Goal: Task Accomplishment & Management: Use online tool/utility

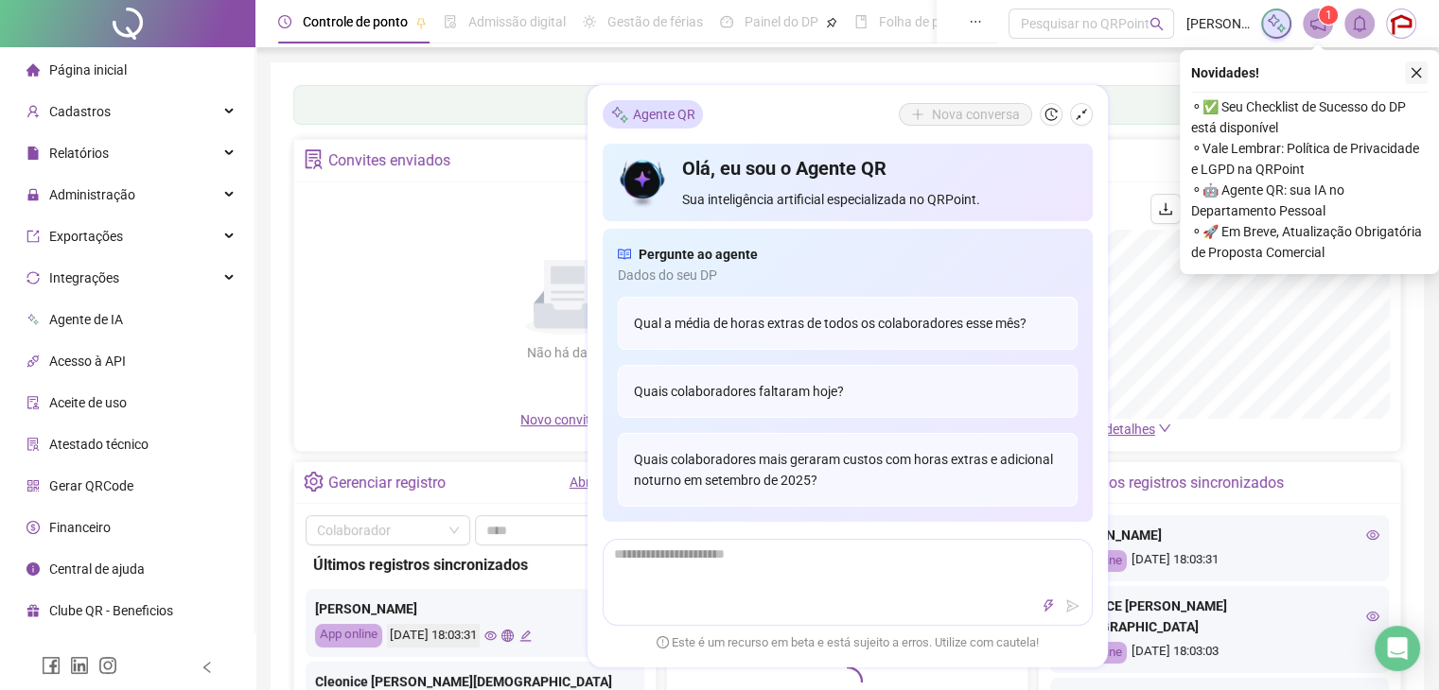
click at [1418, 77] on icon "close" at bounding box center [1415, 72] width 13 height 13
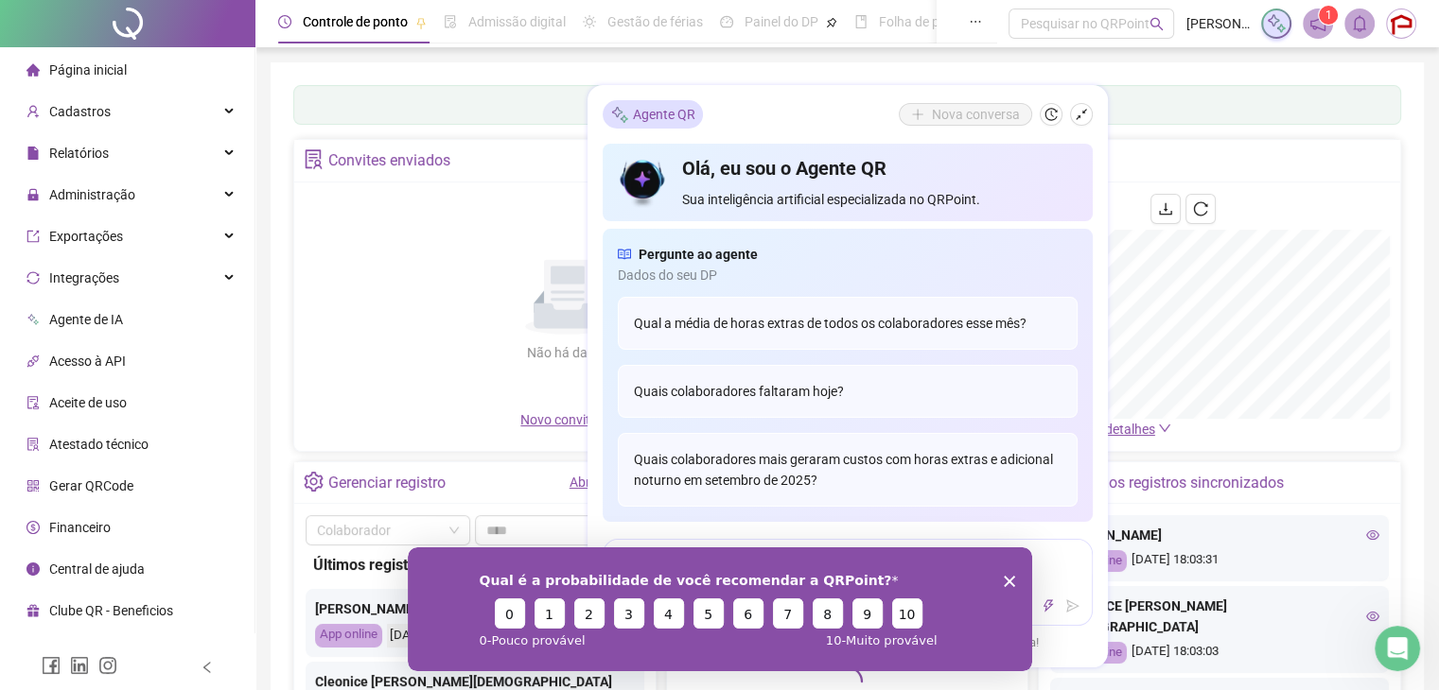
click at [1007, 585] on icon "Encerrar pesquisa" at bounding box center [1008, 580] width 11 height 11
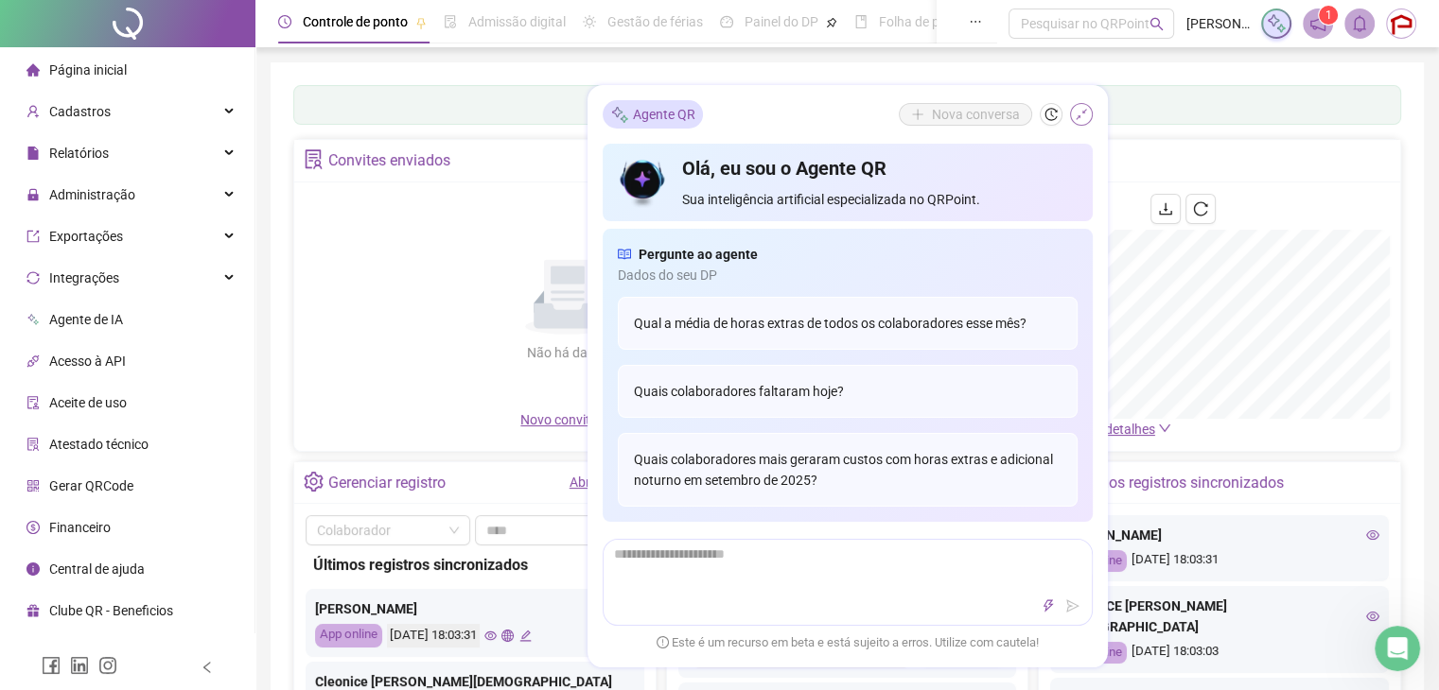
click at [1078, 119] on icon "shrink" at bounding box center [1080, 114] width 13 height 13
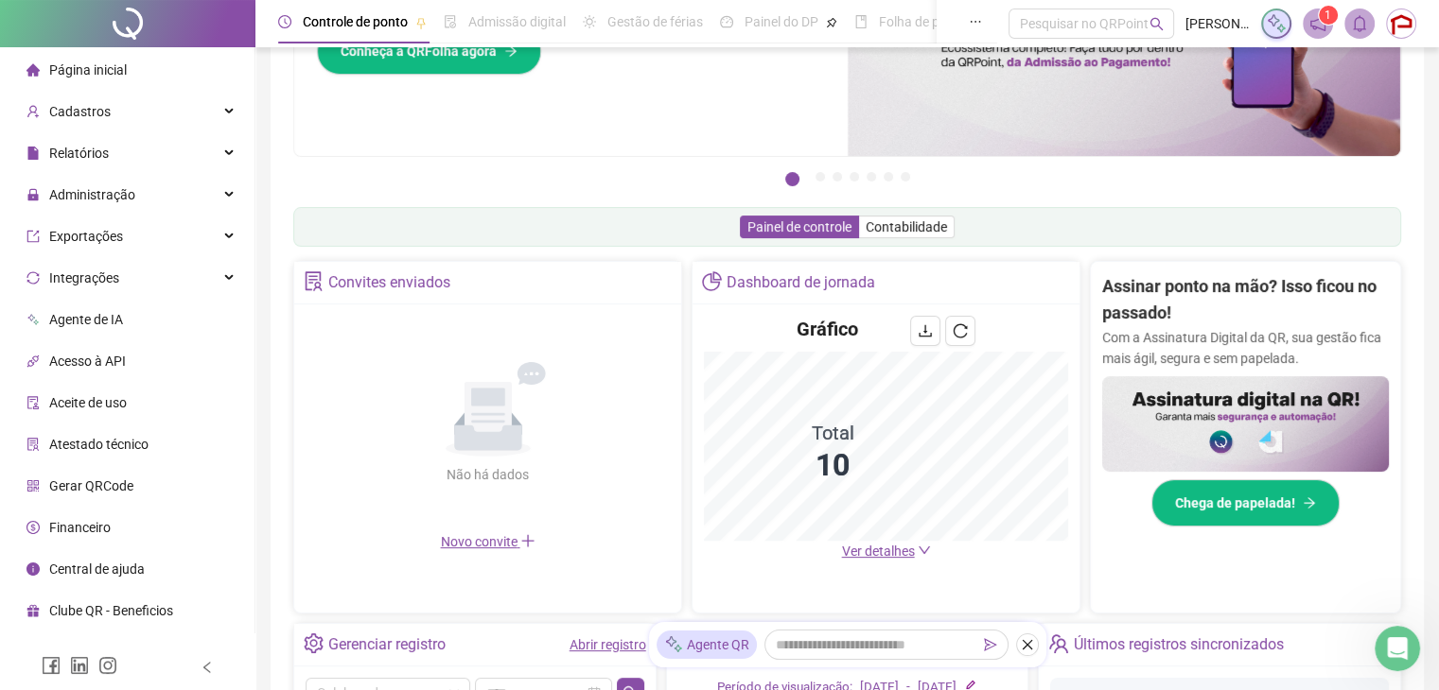
scroll to position [189, 0]
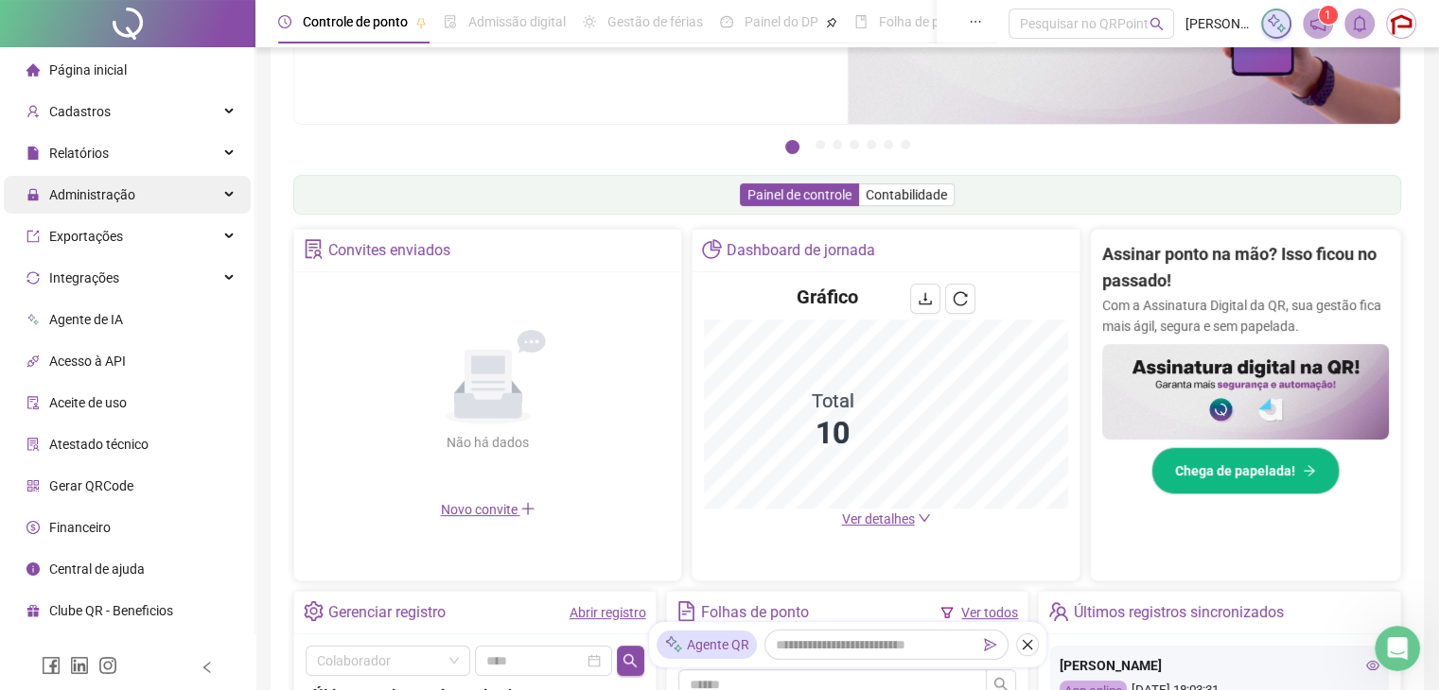
click at [159, 194] on div "Administração" at bounding box center [127, 195] width 247 height 38
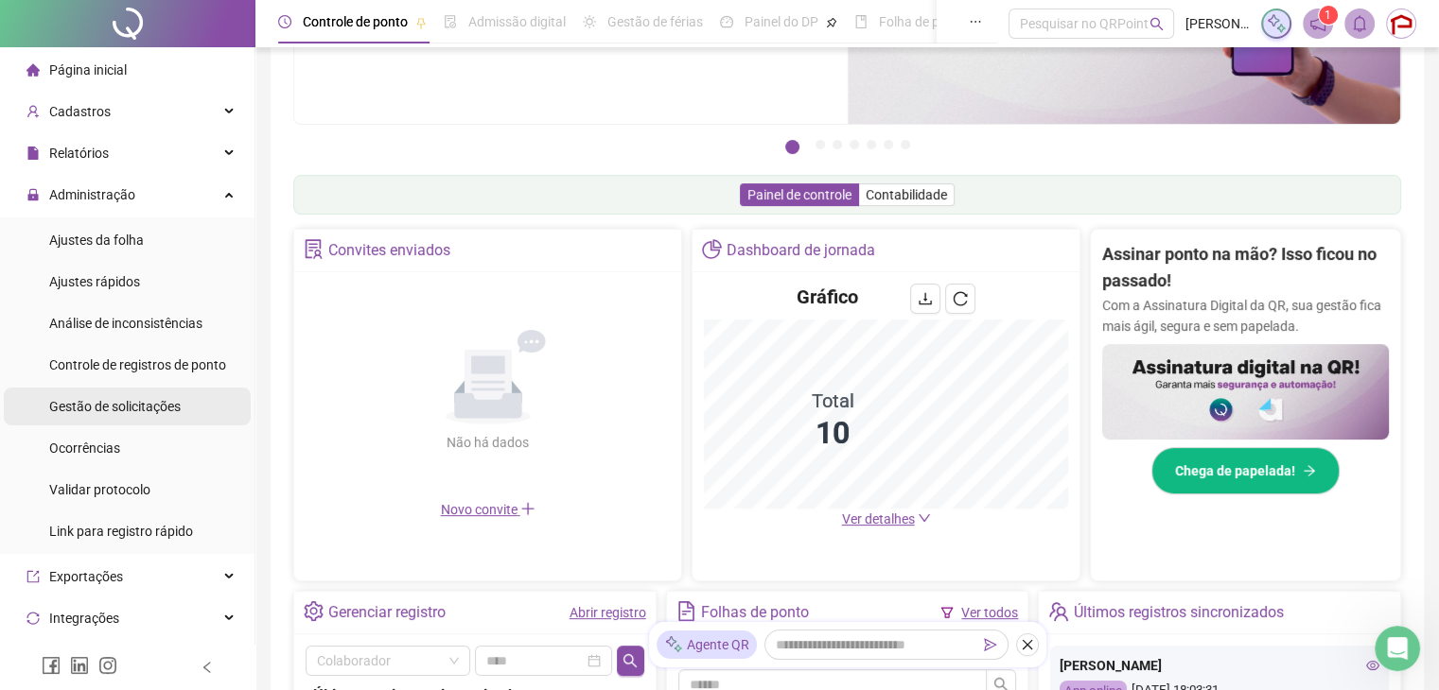
click at [147, 403] on span "Gestão de solicitações" at bounding box center [114, 406] width 131 height 15
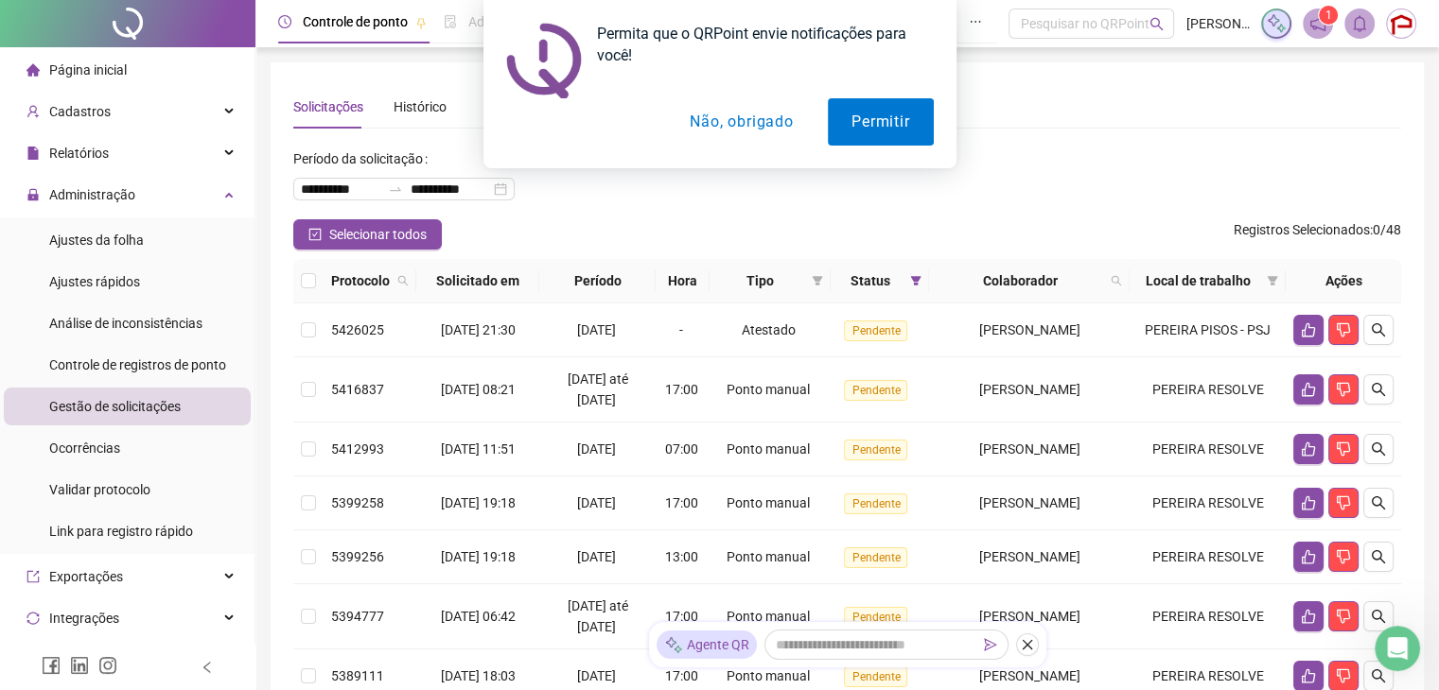
click at [764, 126] on button "Não, obrigado" at bounding box center [741, 121] width 150 height 47
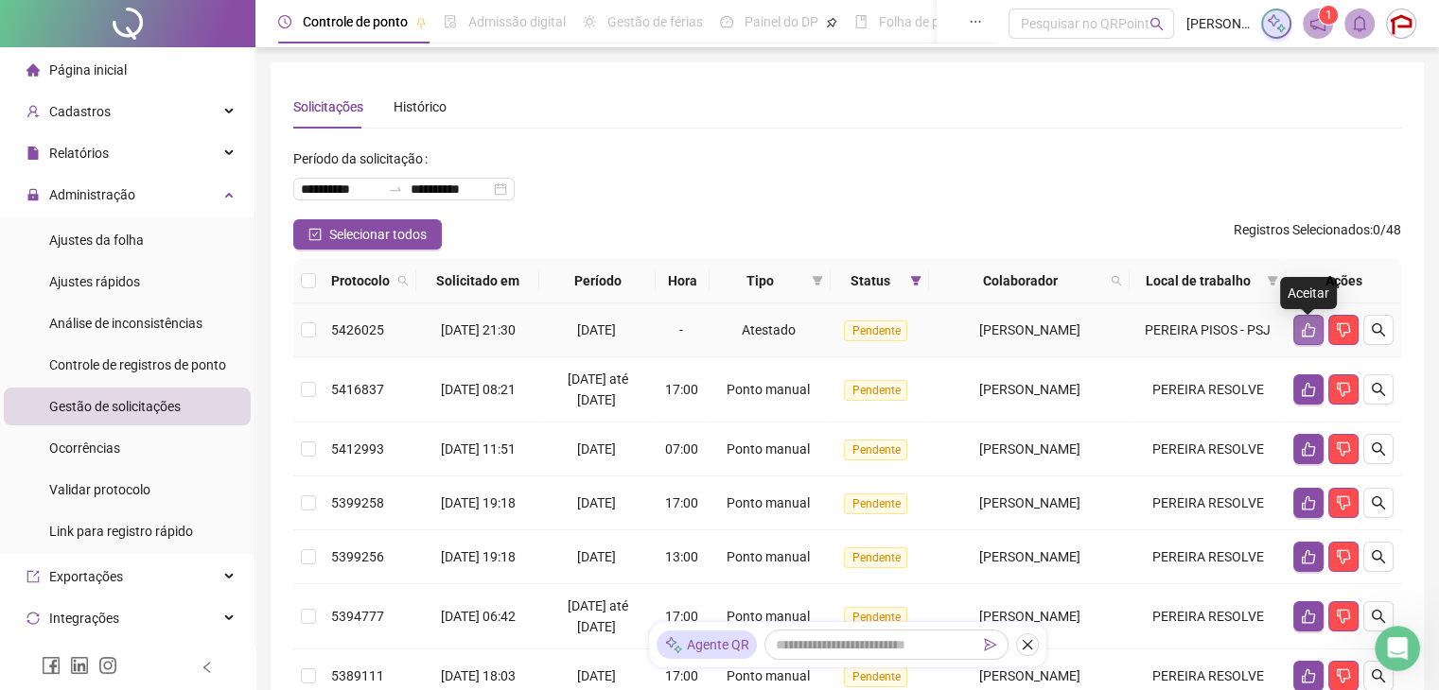
click at [1313, 334] on icon "like" at bounding box center [1308, 330] width 15 height 15
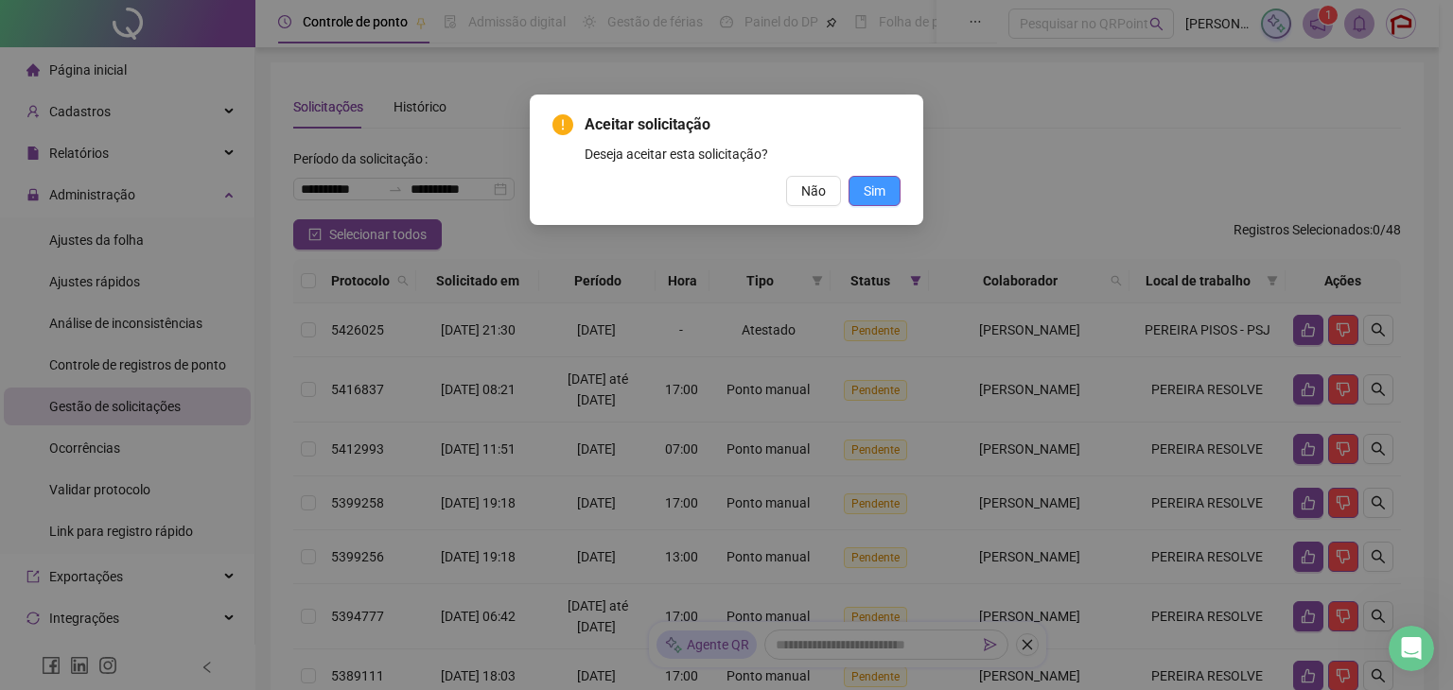
click at [880, 197] on span "Sim" at bounding box center [875, 191] width 22 height 21
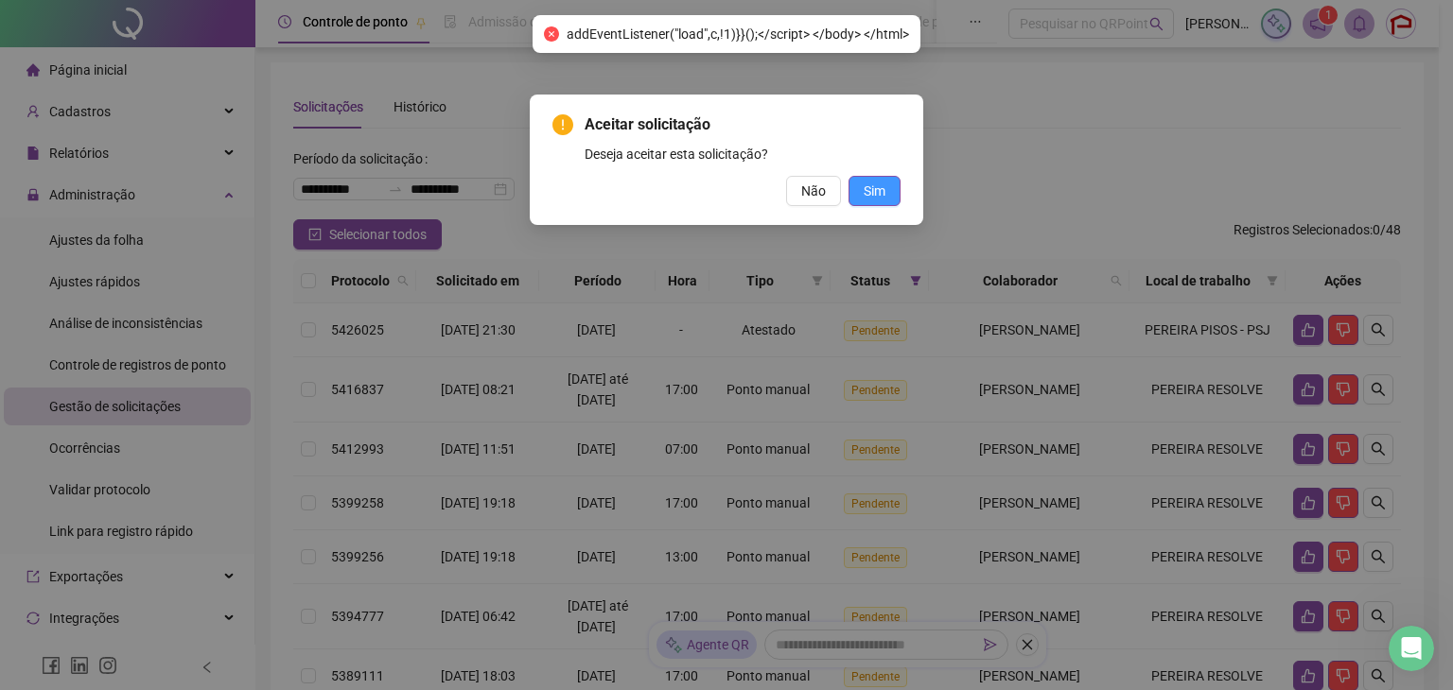
click at [877, 201] on button "Sim" at bounding box center [874, 191] width 52 height 30
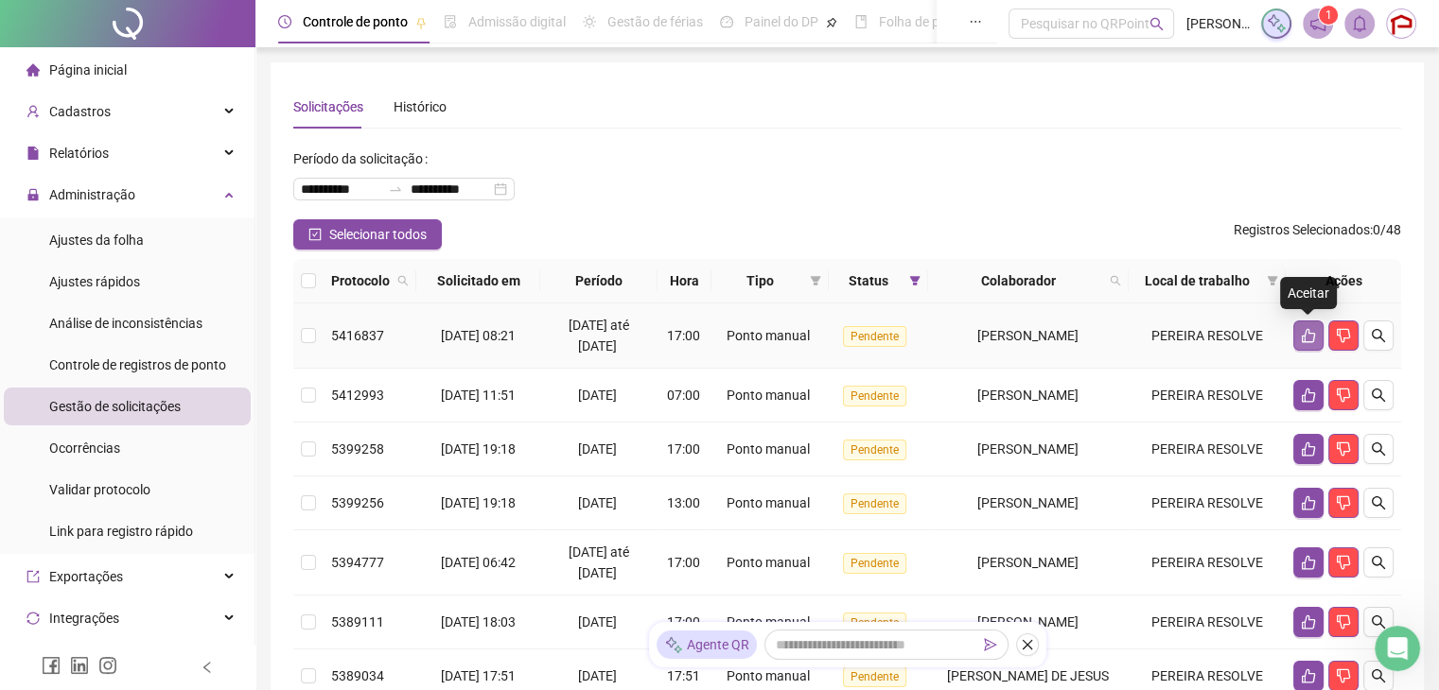
click at [1311, 326] on button "button" at bounding box center [1308, 336] width 30 height 30
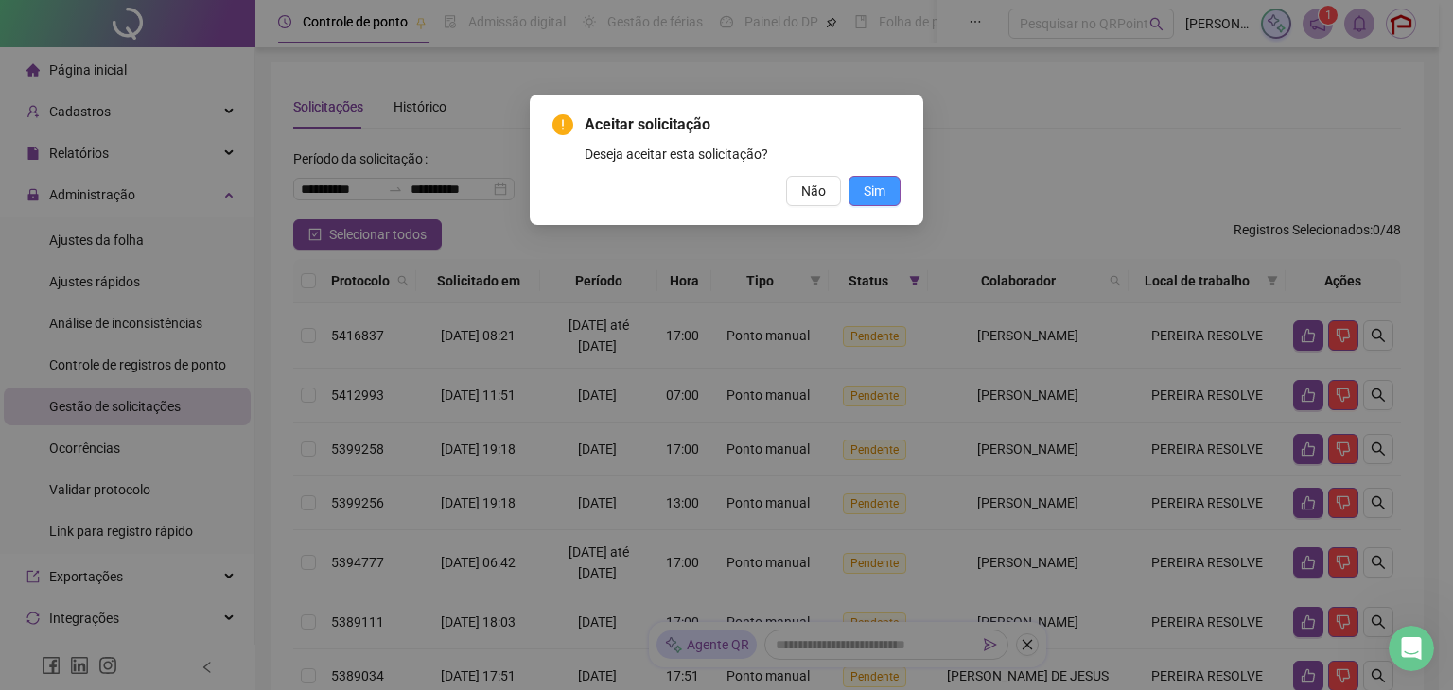
click at [870, 197] on span "Sim" at bounding box center [875, 191] width 22 height 21
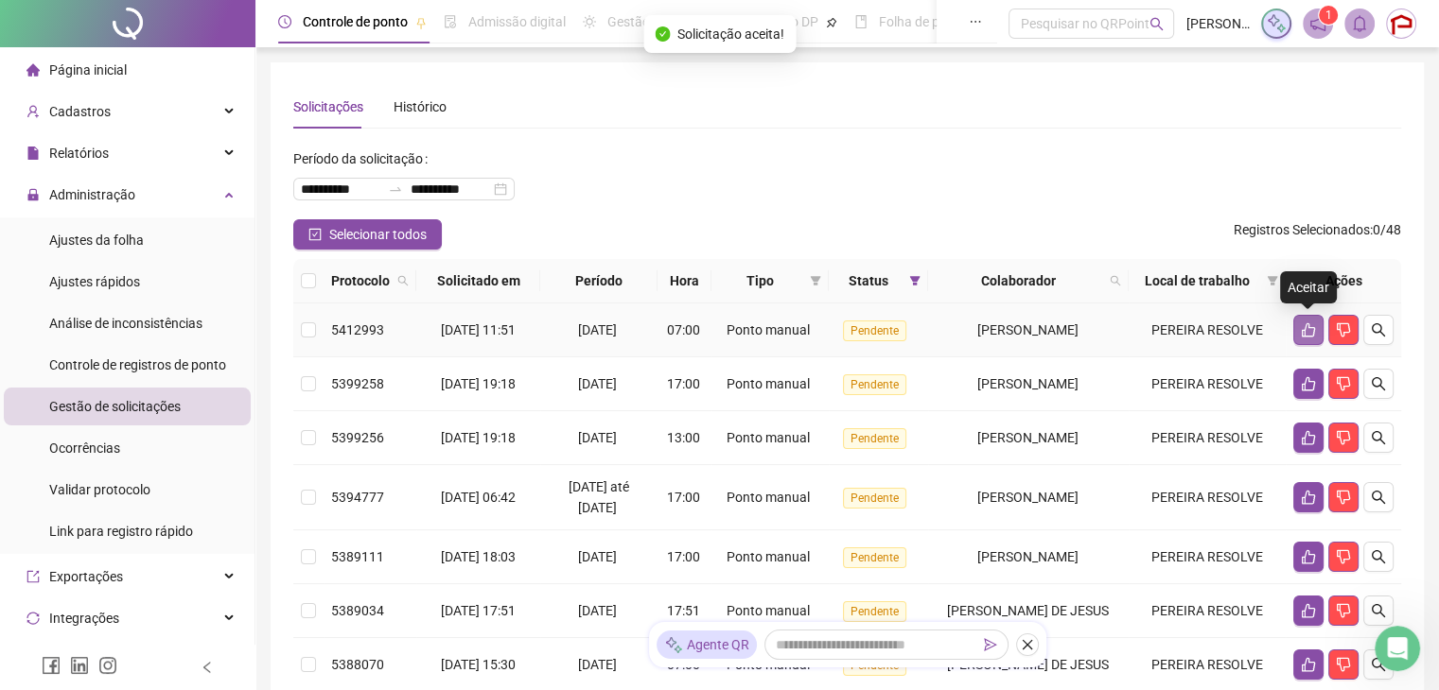
click at [1303, 329] on icon "like" at bounding box center [1308, 330] width 15 height 15
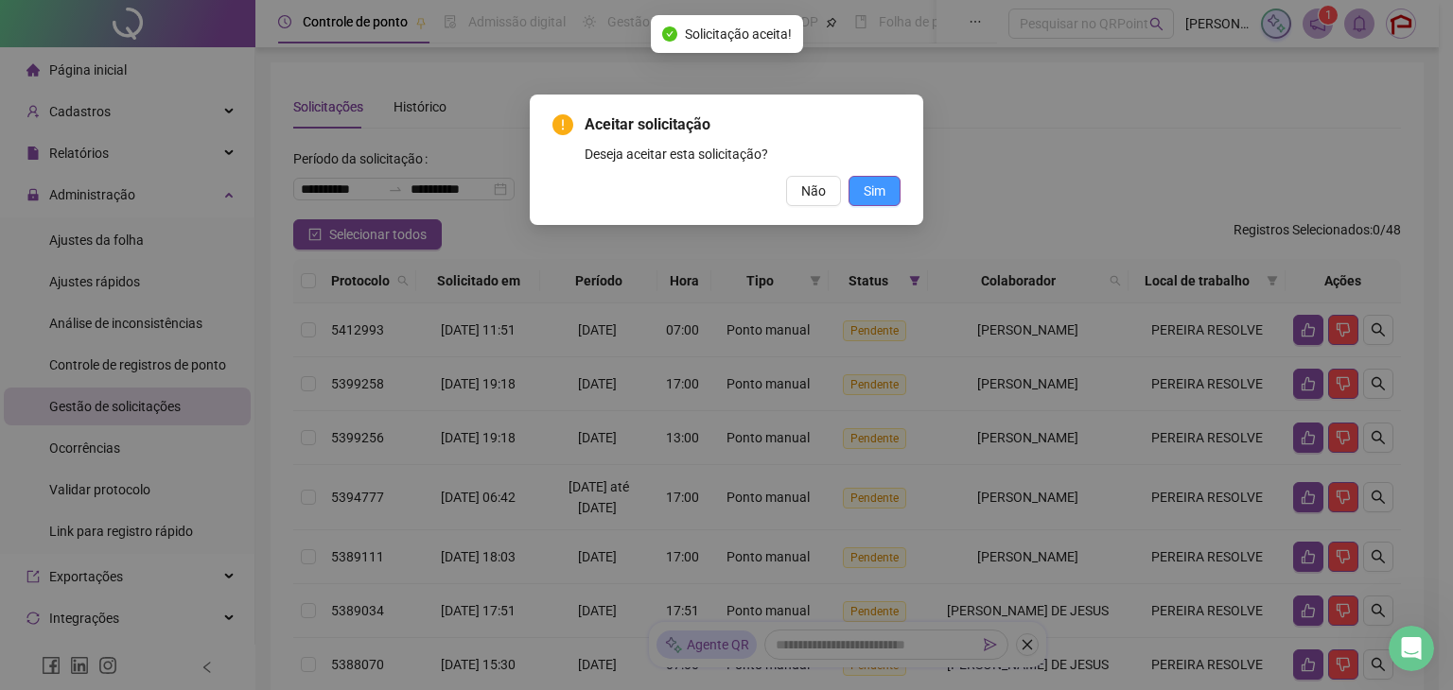
click at [875, 198] on span "Sim" at bounding box center [875, 191] width 22 height 21
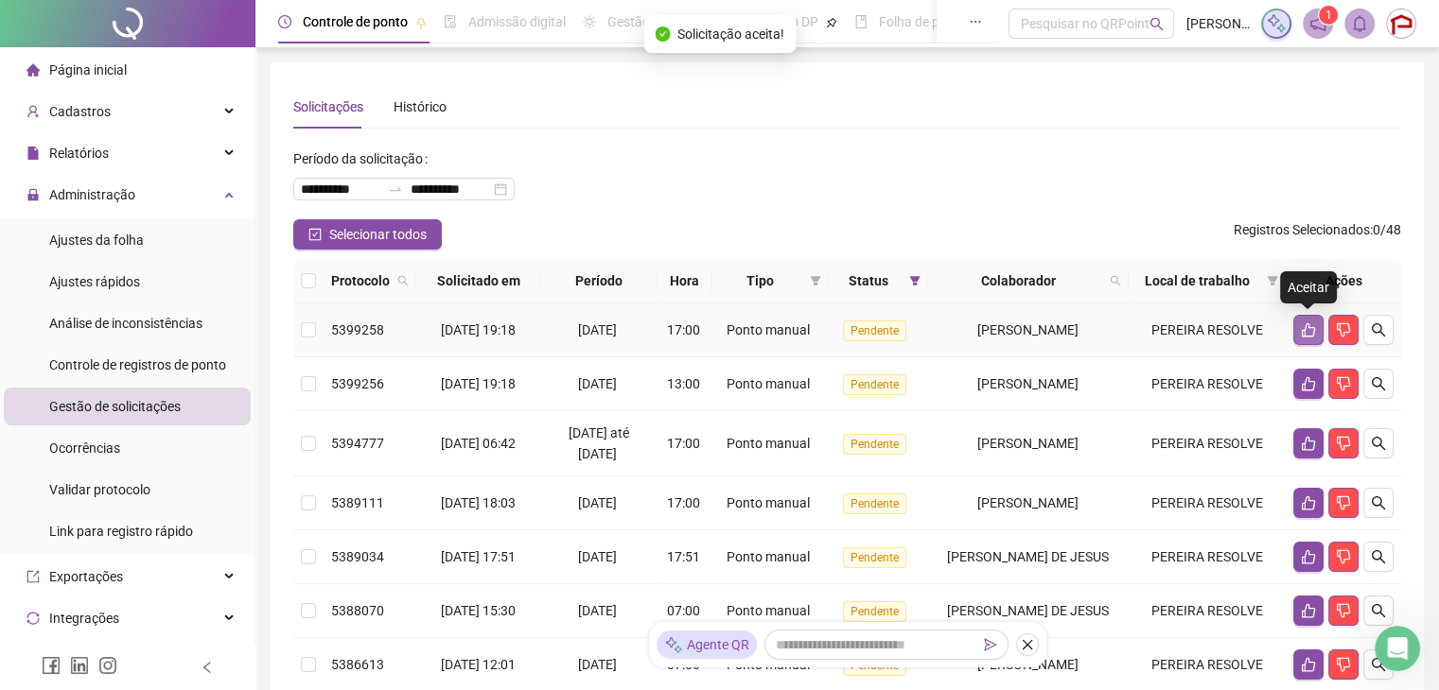
click at [1305, 325] on icon "like" at bounding box center [1307, 330] width 13 height 14
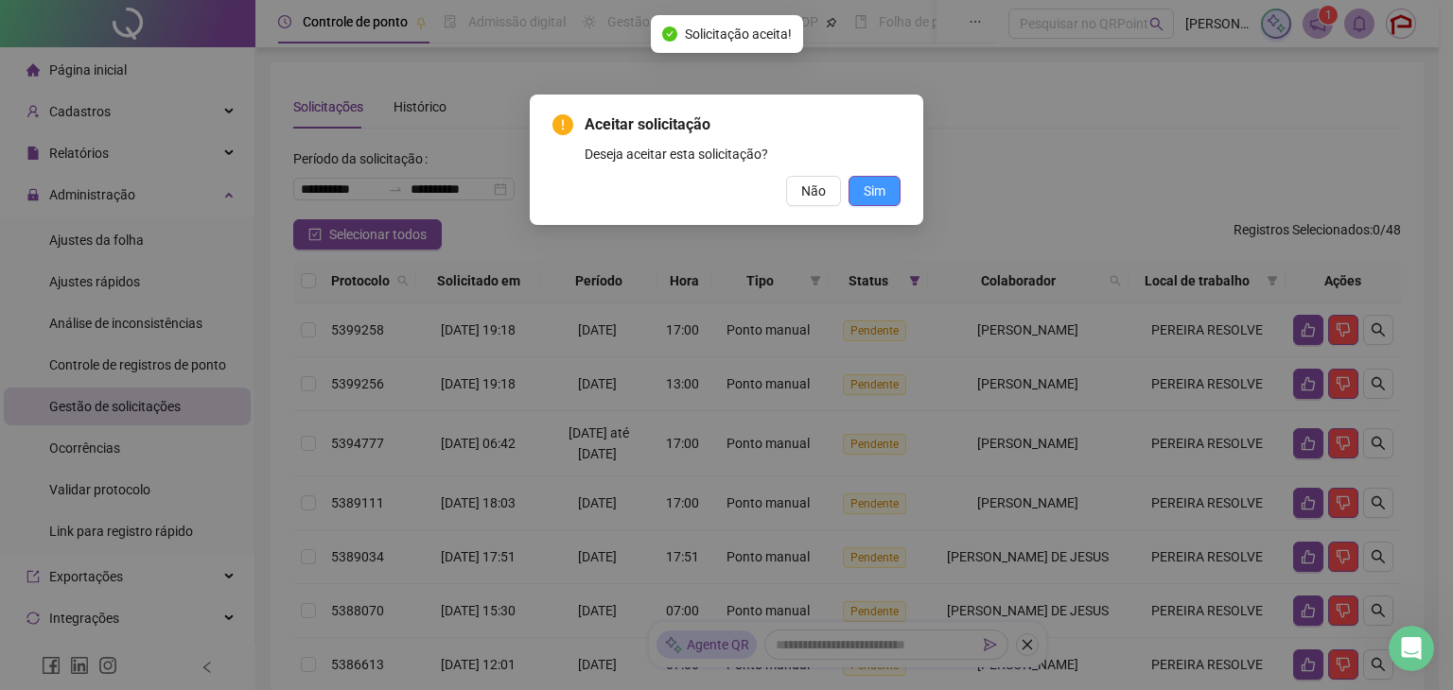
click at [889, 193] on button "Sim" at bounding box center [874, 191] width 52 height 30
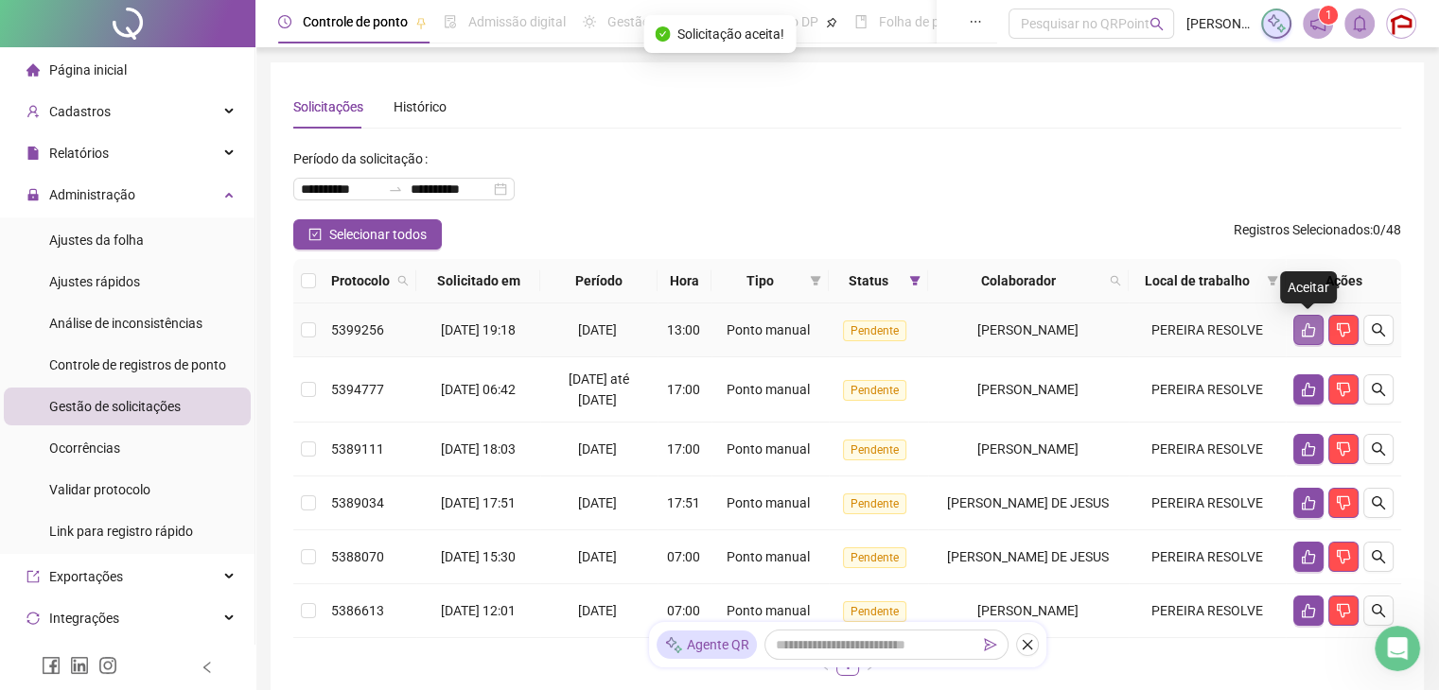
click at [1301, 329] on icon "like" at bounding box center [1308, 330] width 15 height 15
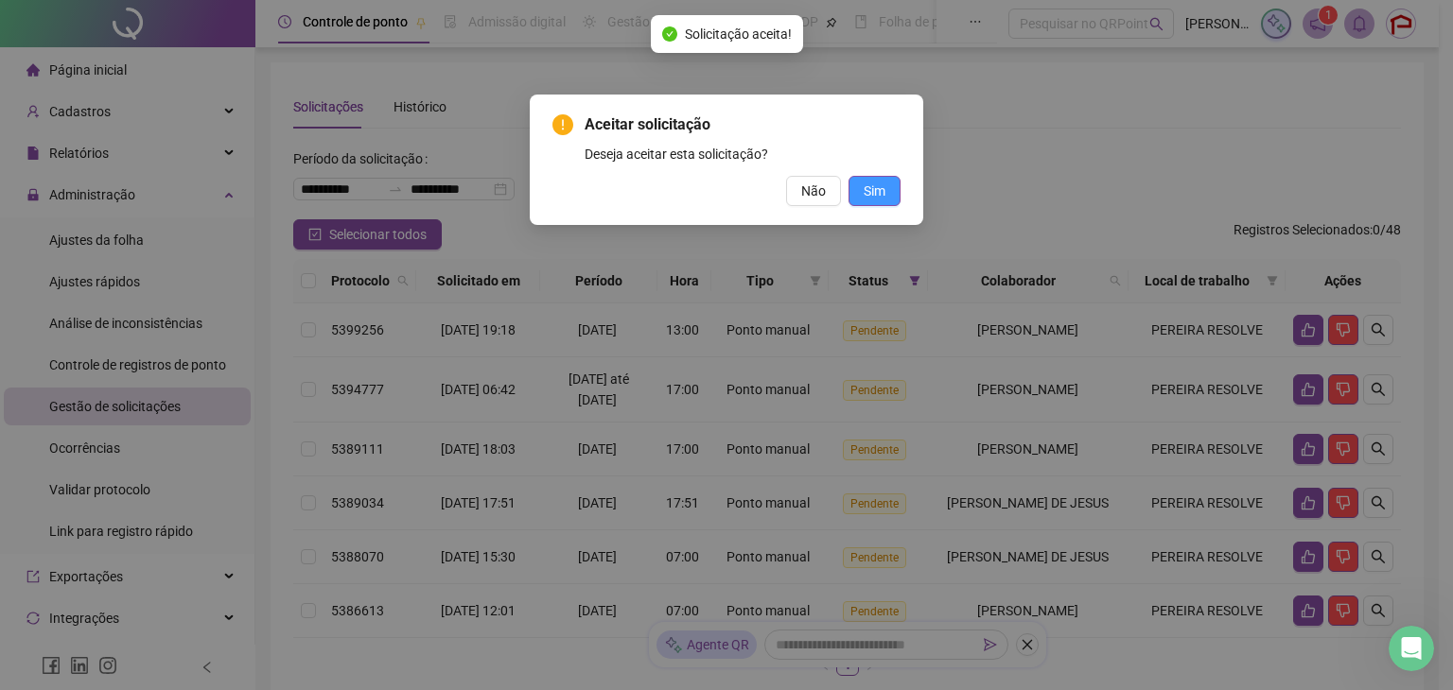
click at [892, 199] on button "Sim" at bounding box center [874, 191] width 52 height 30
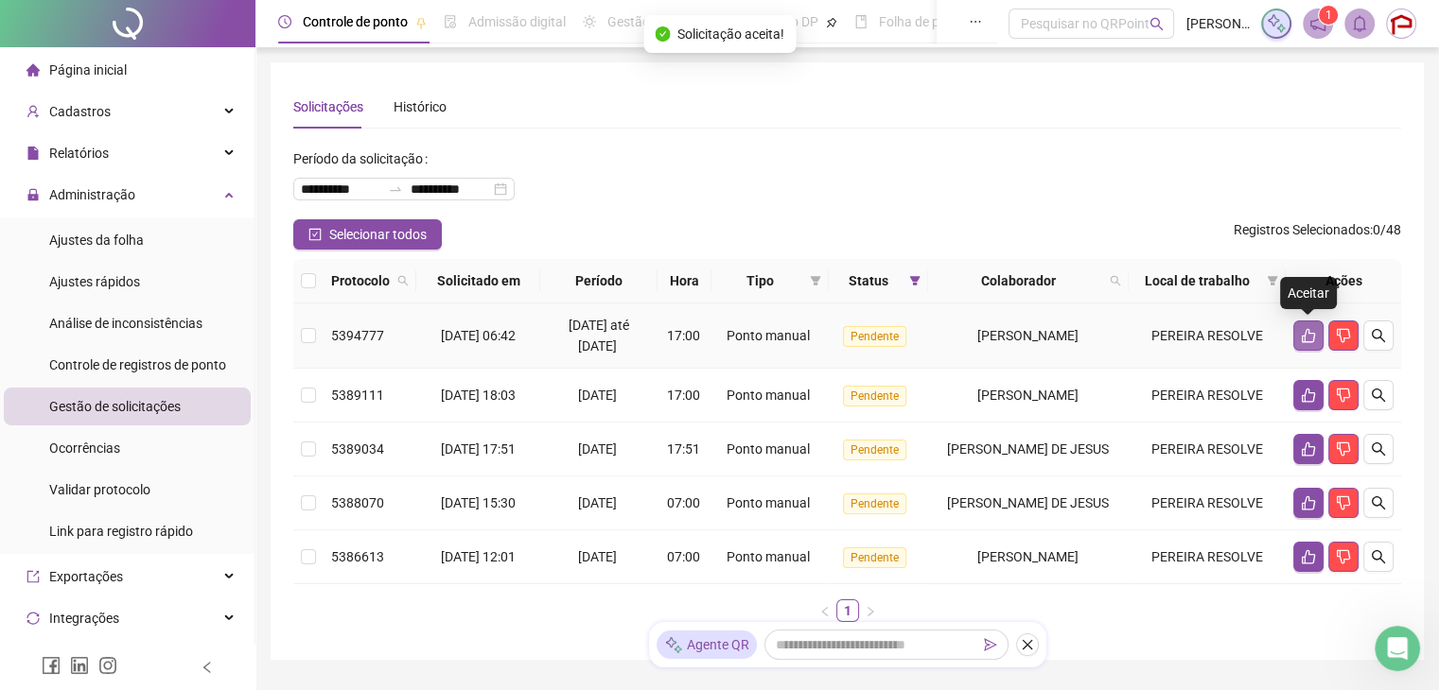
click at [1302, 334] on icon "like" at bounding box center [1308, 335] width 15 height 15
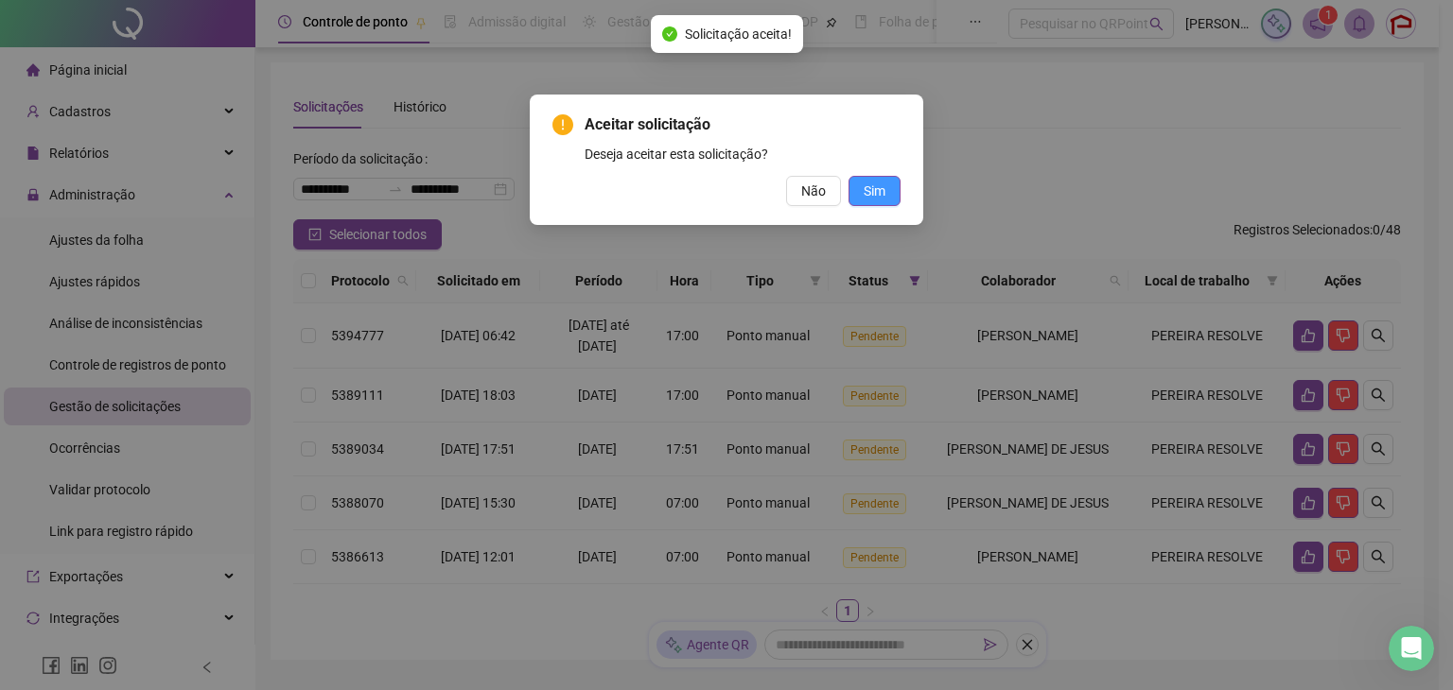
click at [873, 194] on span "Sim" at bounding box center [875, 191] width 22 height 21
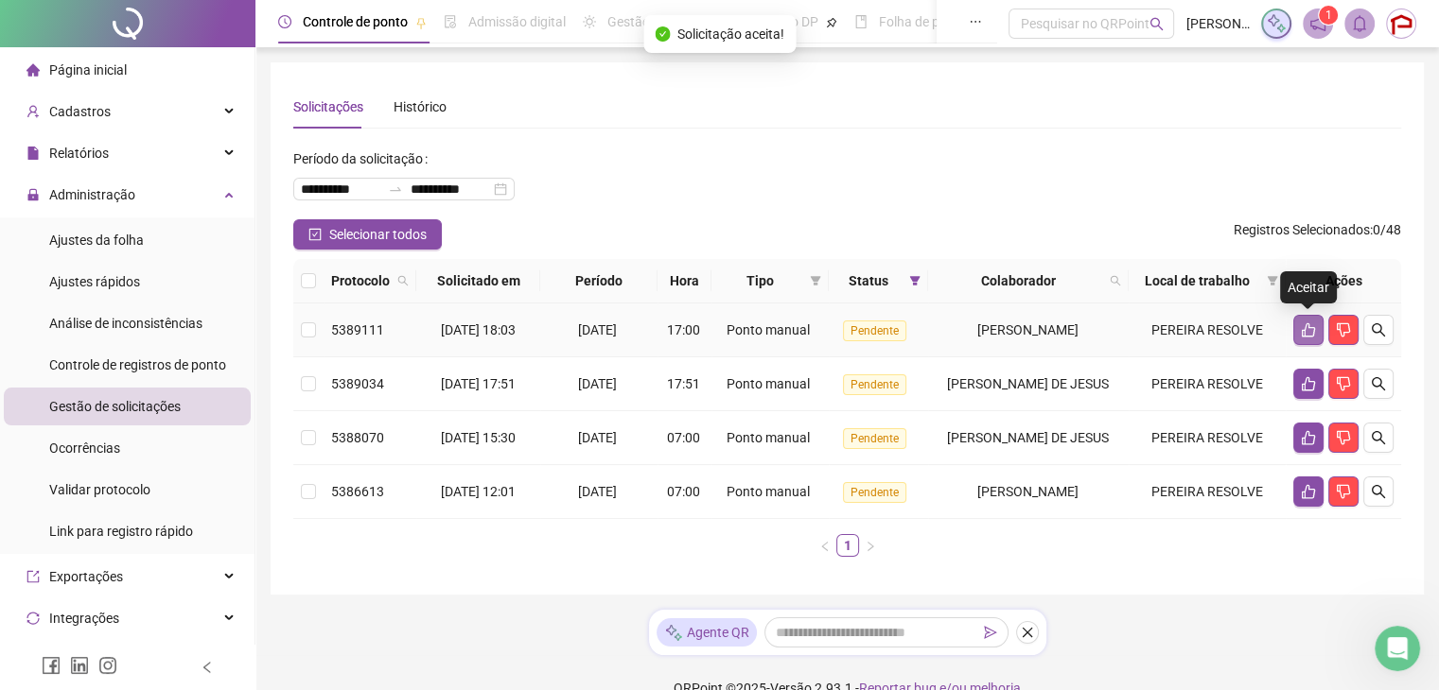
click at [1303, 323] on icon "like" at bounding box center [1308, 330] width 15 height 15
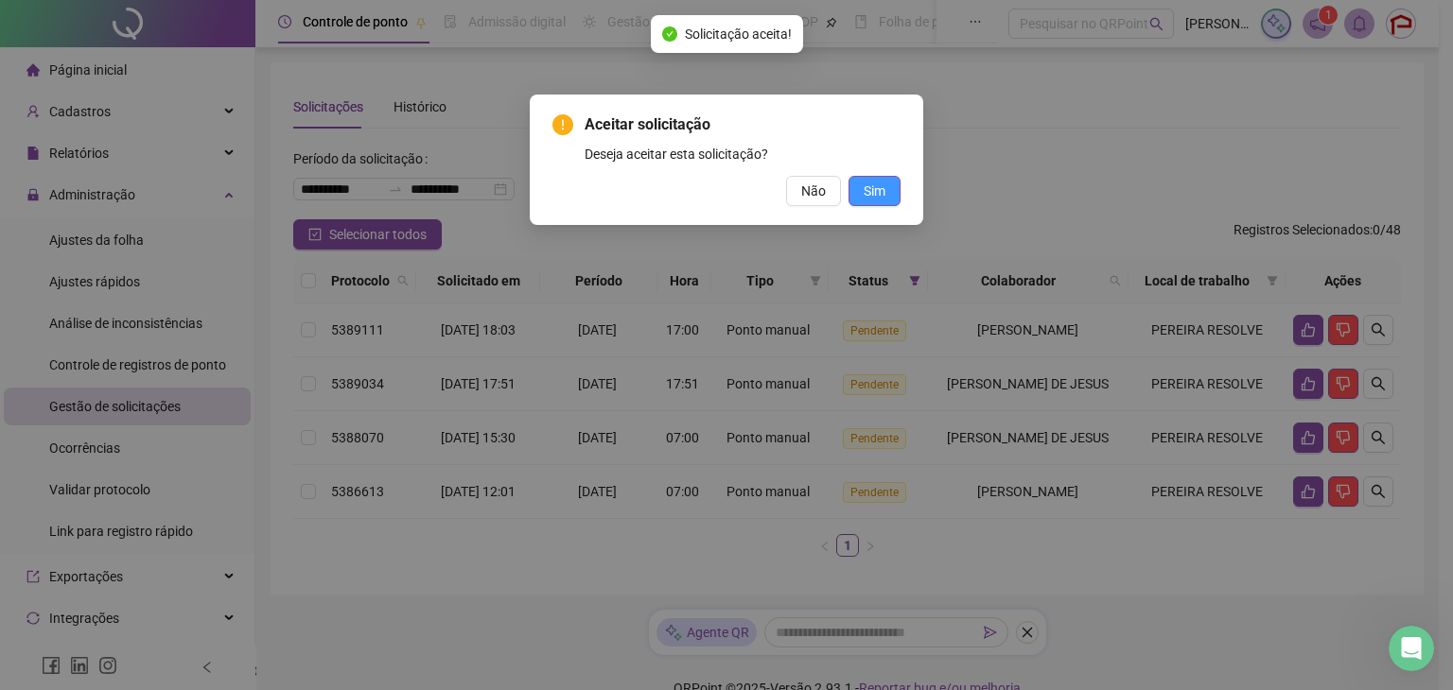
click at [882, 201] on button "Sim" at bounding box center [874, 191] width 52 height 30
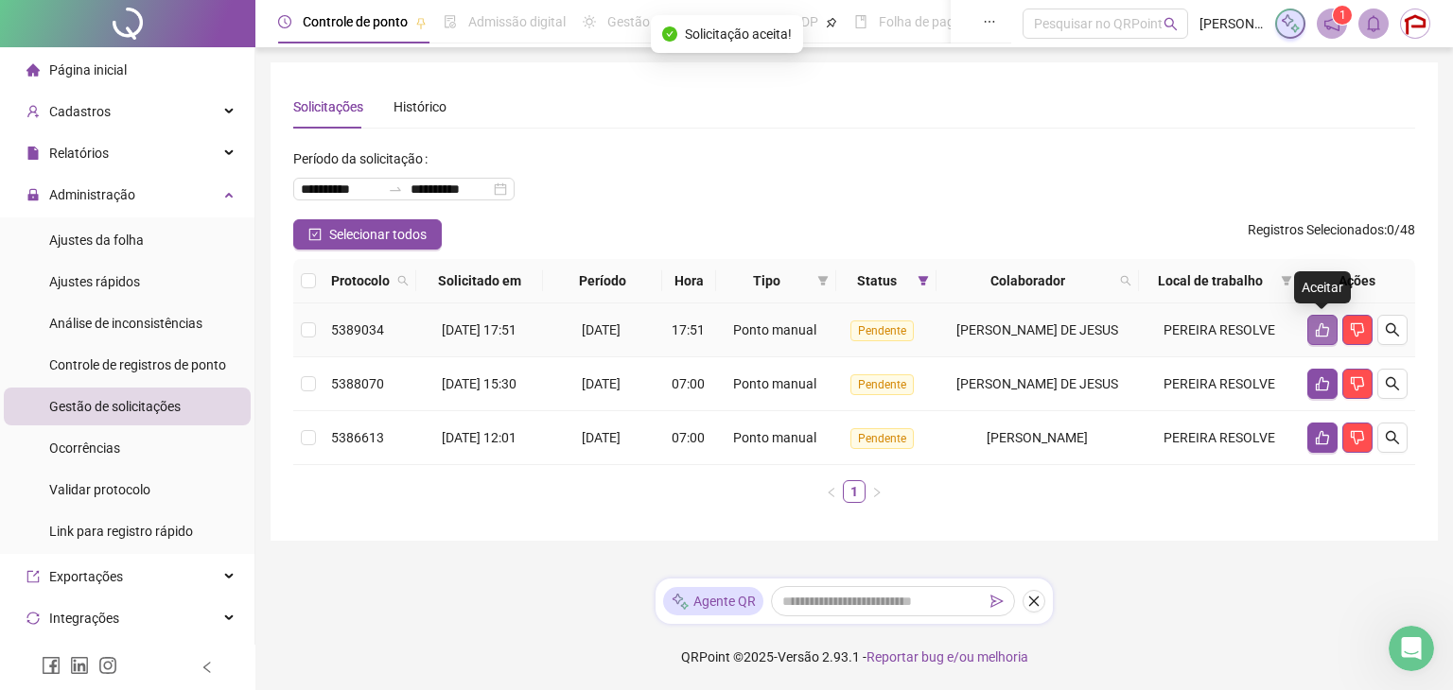
click at [1322, 326] on icon "like" at bounding box center [1322, 330] width 13 height 14
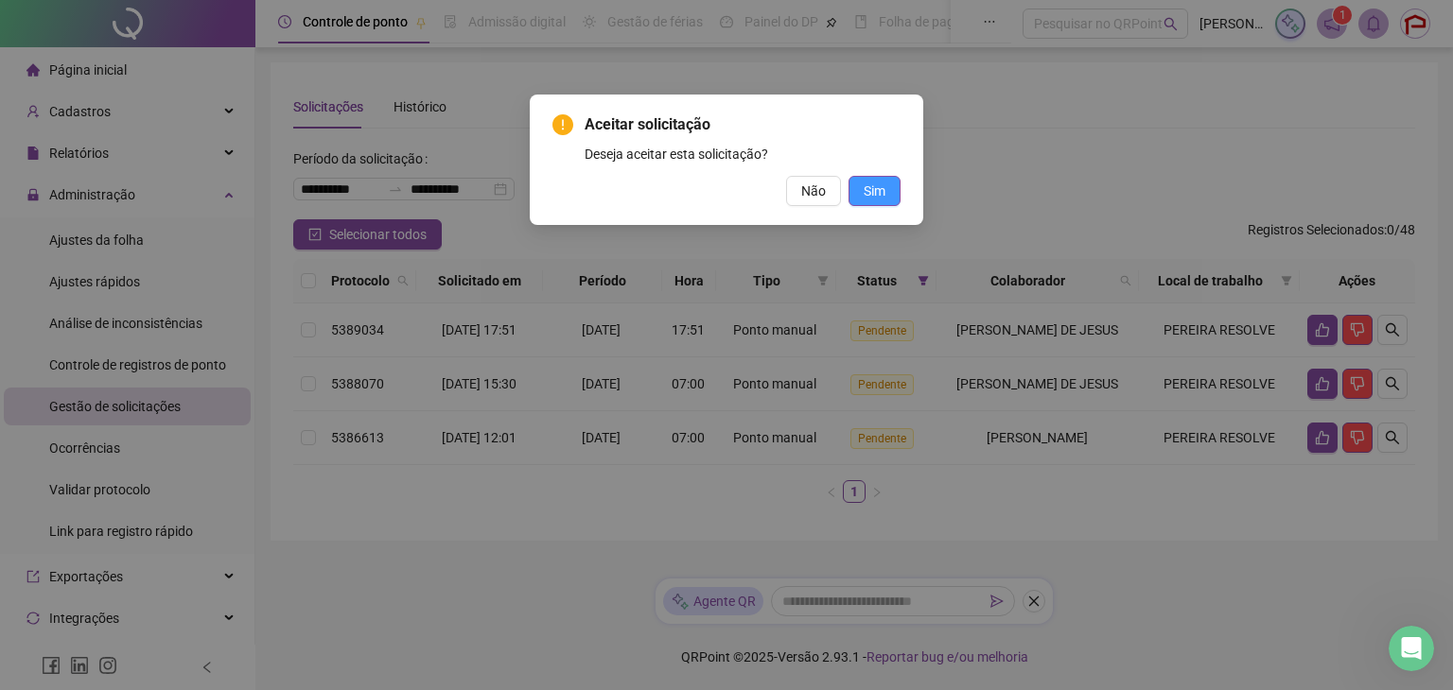
click at [880, 192] on span "Sim" at bounding box center [875, 191] width 22 height 21
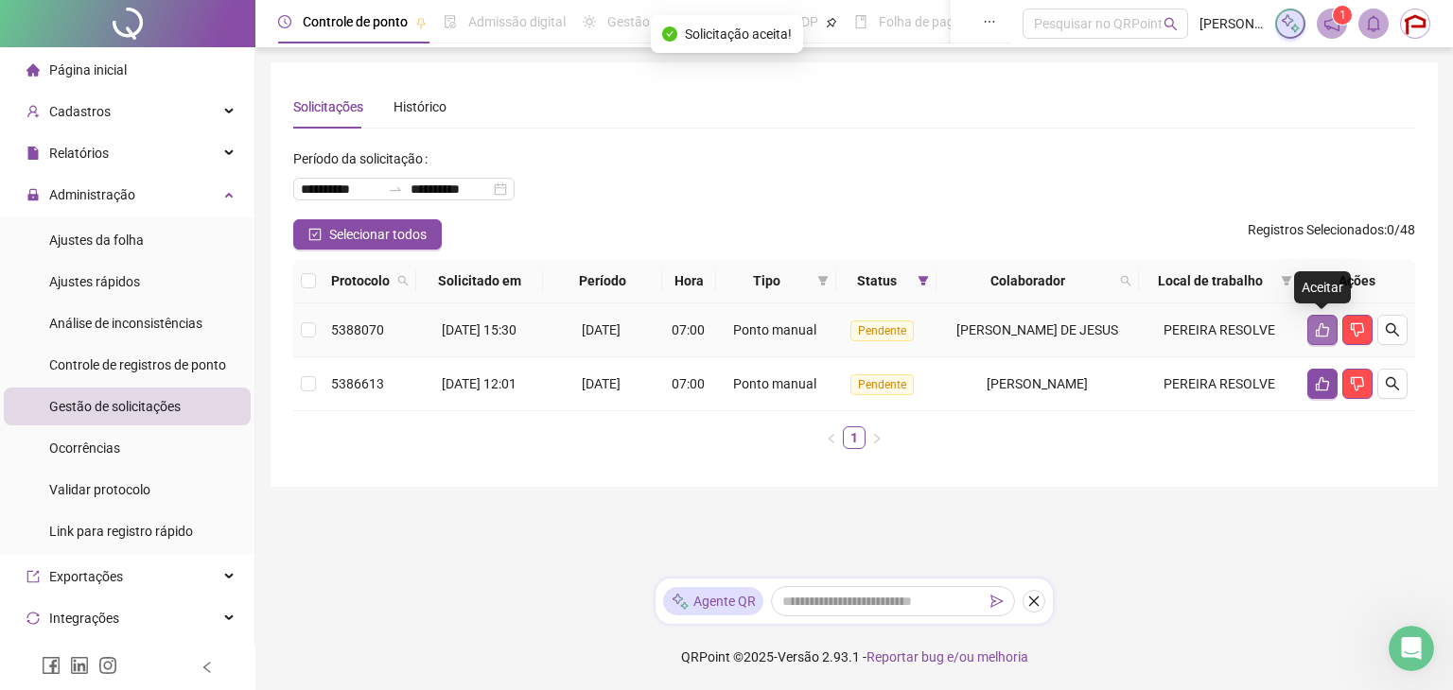
click at [1323, 323] on icon "like" at bounding box center [1322, 330] width 15 height 15
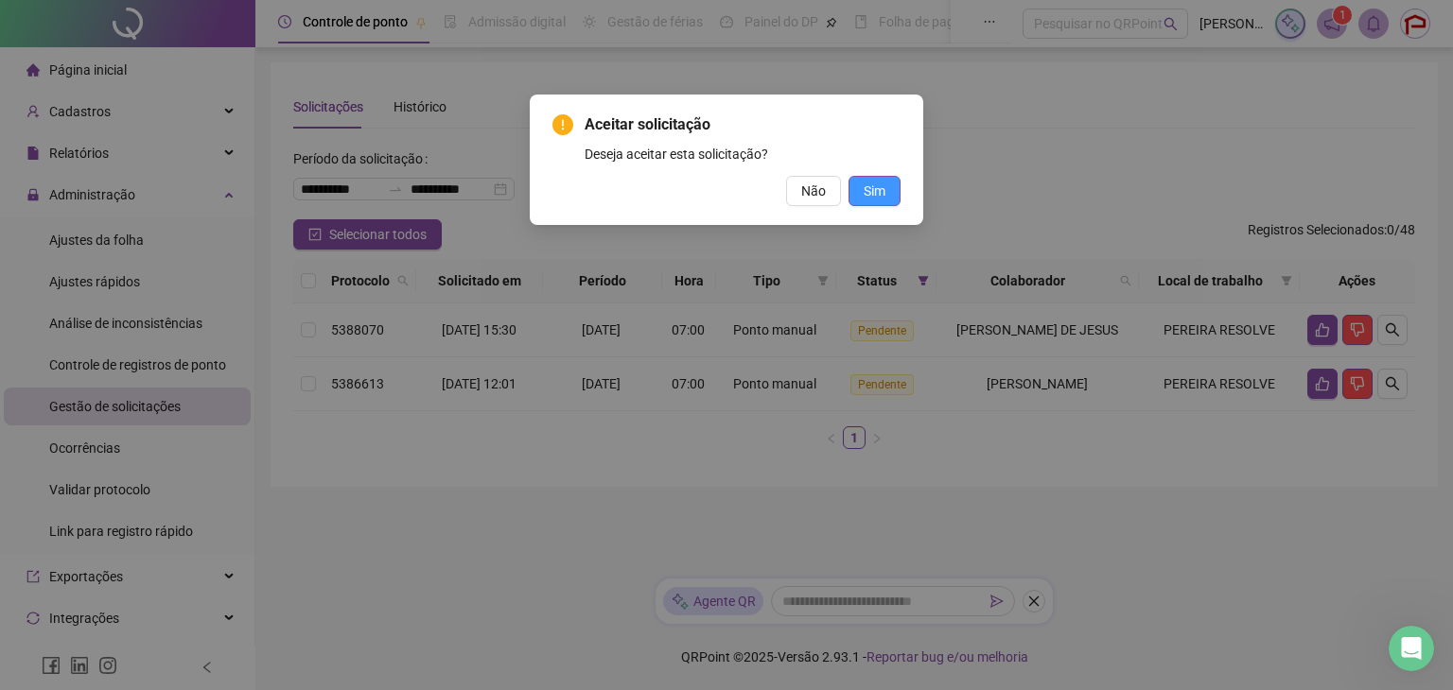
click at [891, 194] on button "Sim" at bounding box center [874, 191] width 52 height 30
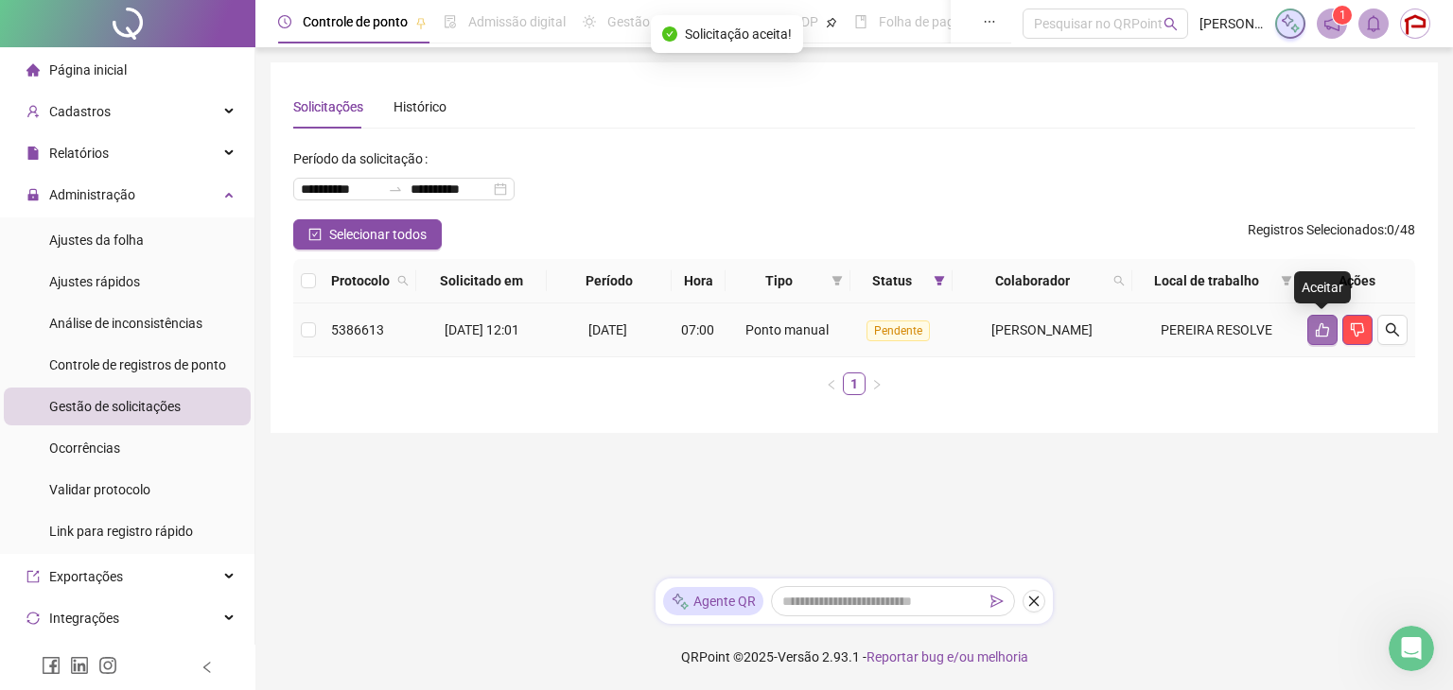
click at [1319, 335] on icon "like" at bounding box center [1322, 330] width 15 height 15
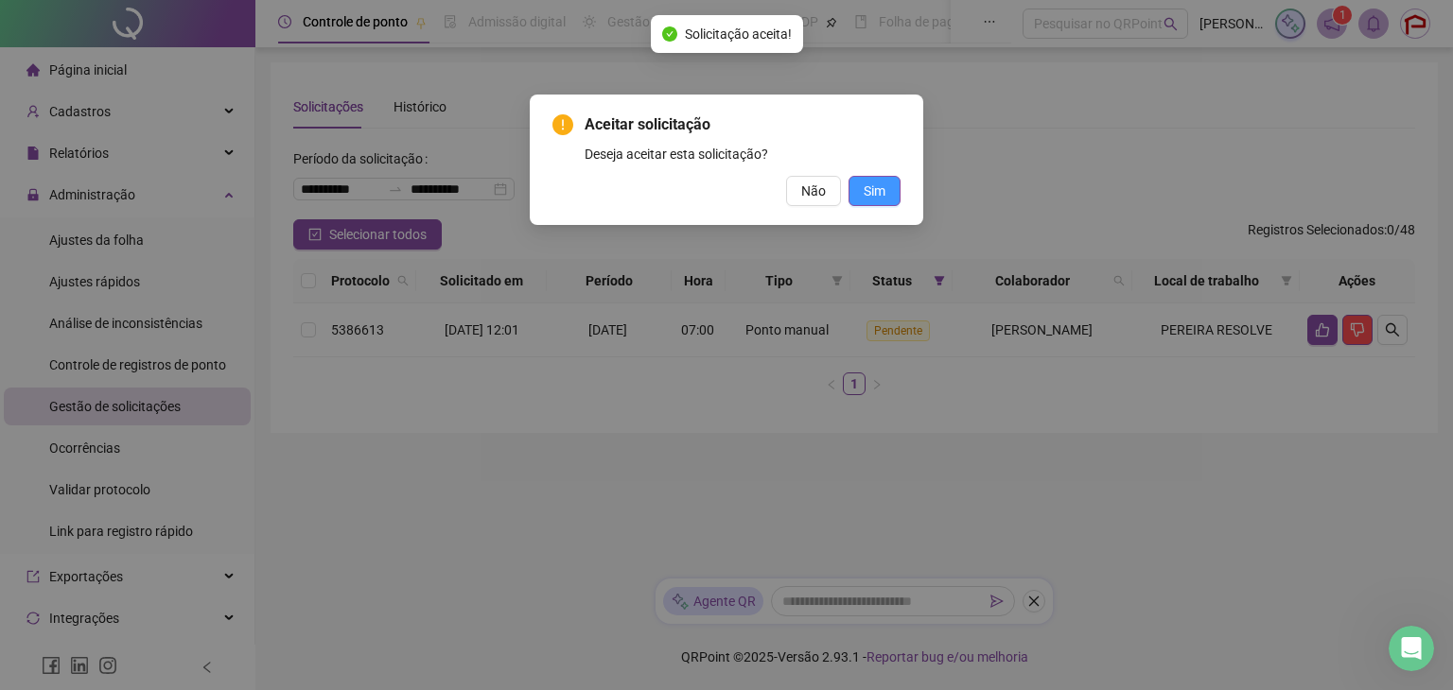
click at [866, 193] on span "Sim" at bounding box center [875, 191] width 22 height 21
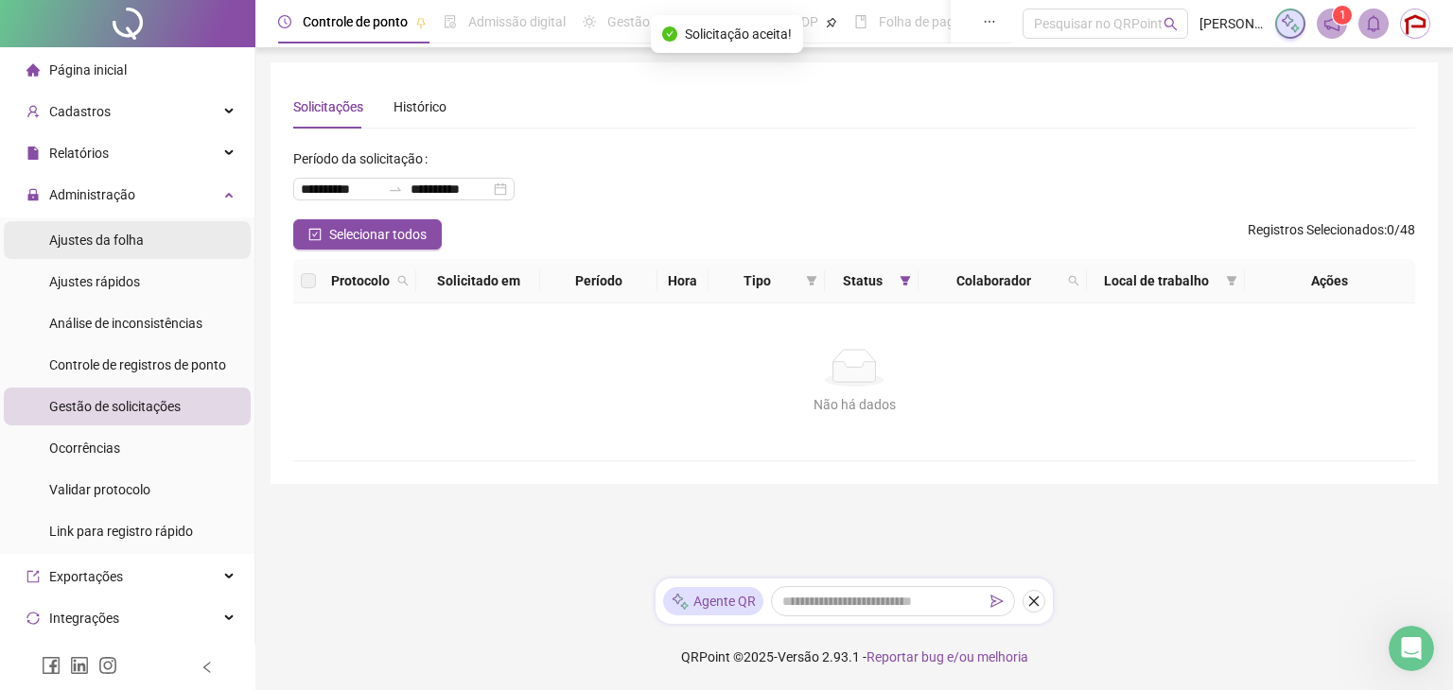
click at [113, 237] on span "Ajustes da folha" at bounding box center [96, 240] width 95 height 15
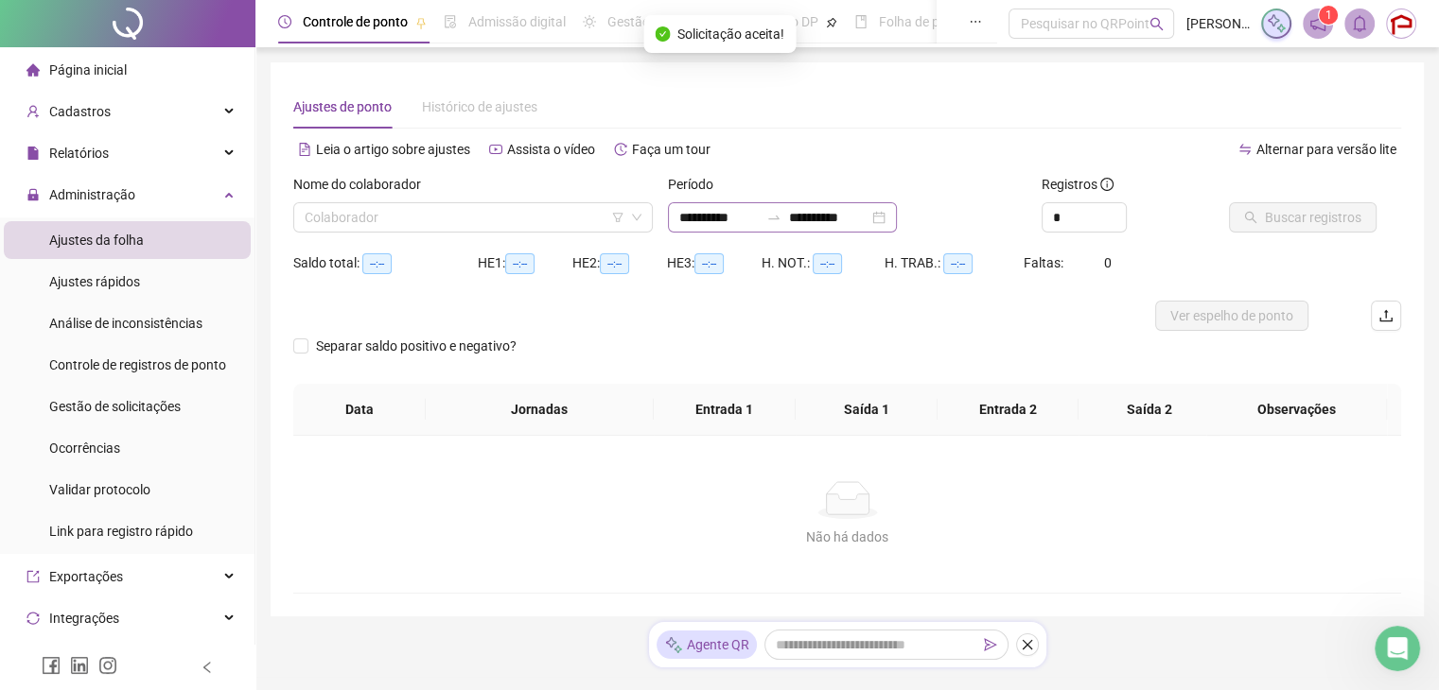
type input "**********"
click at [484, 223] on input "search" at bounding box center [465, 217] width 320 height 28
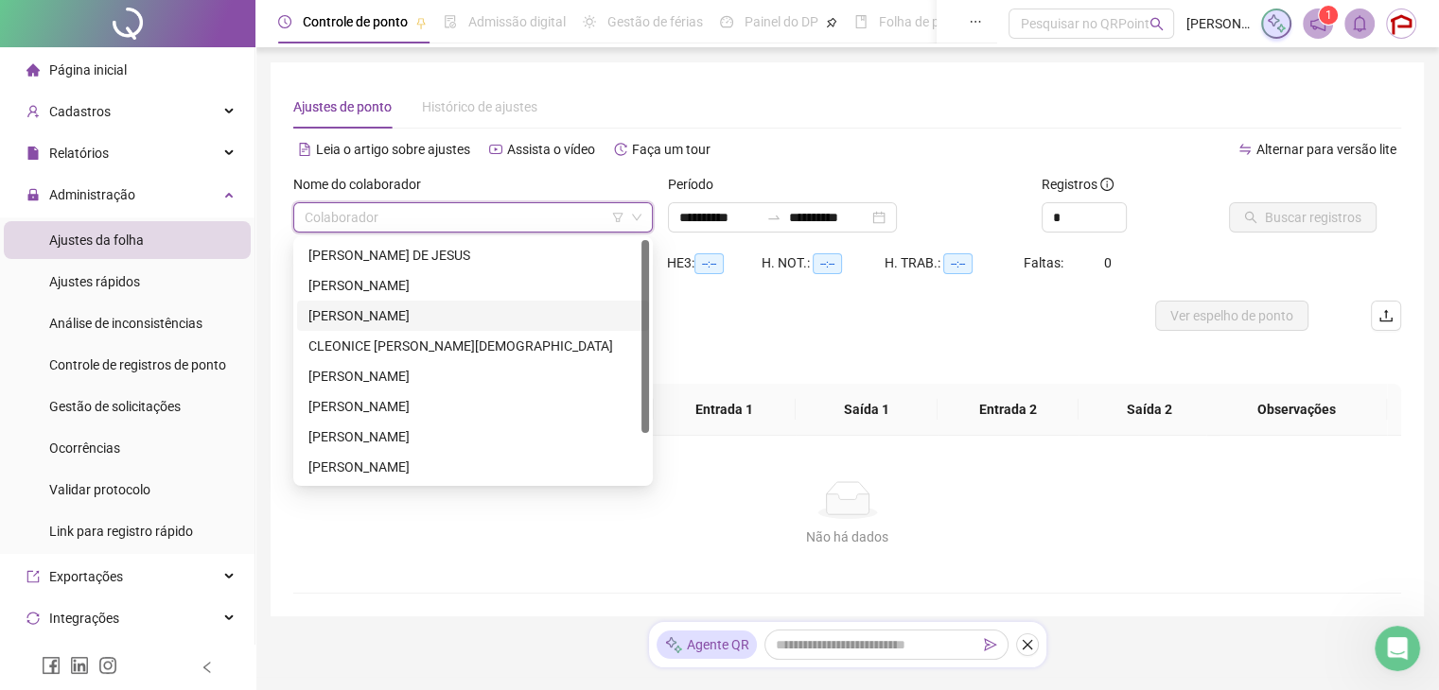
click at [458, 316] on div "ALEXANDRE VINICIUS SANTOS DA SILVA" at bounding box center [472, 316] width 329 height 21
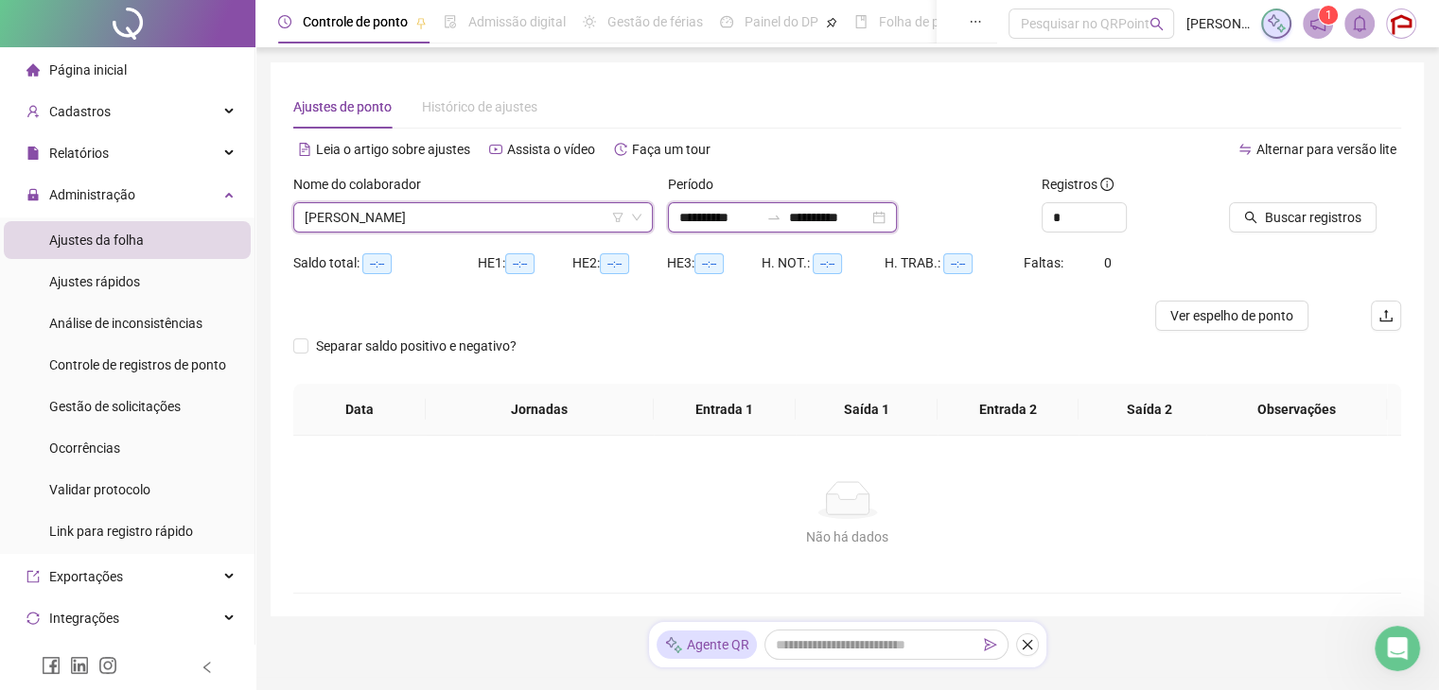
click at [744, 215] on input "**********" at bounding box center [718, 217] width 79 height 21
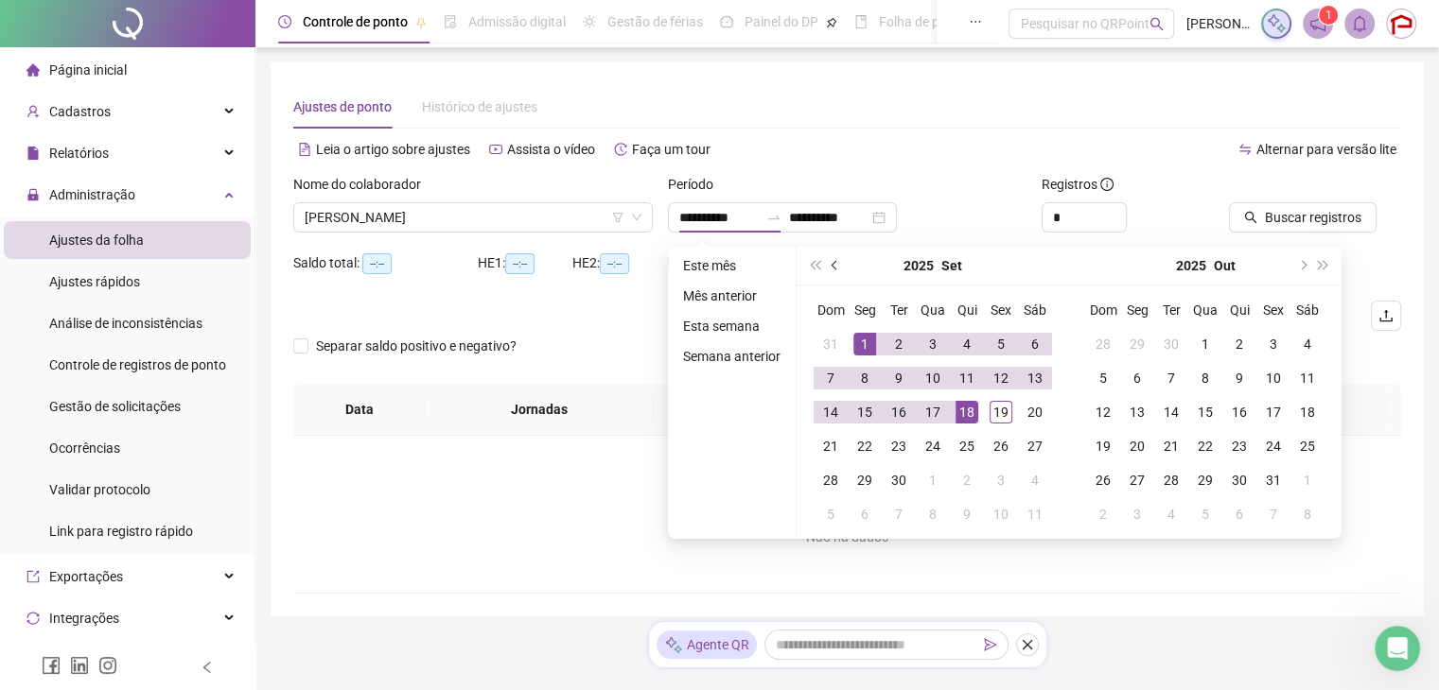
click at [841, 258] on button "prev-year" at bounding box center [835, 266] width 21 height 38
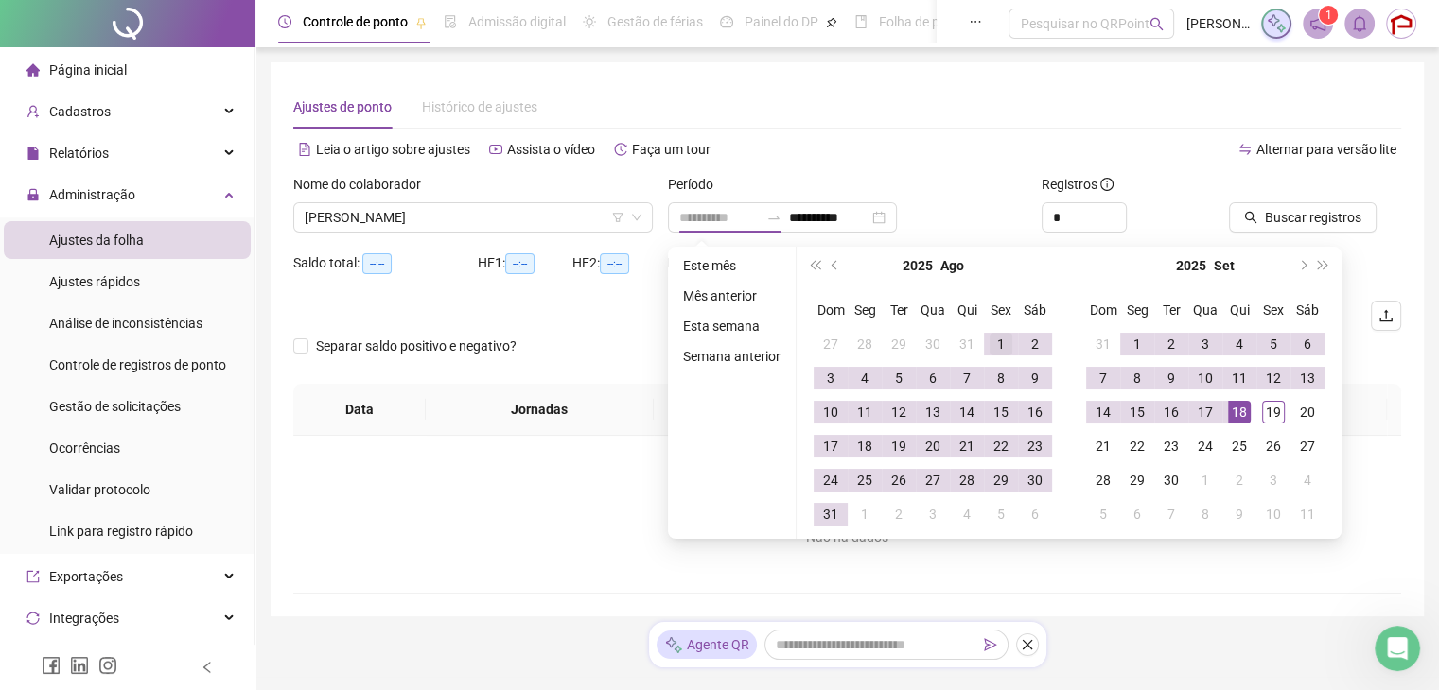
type input "**********"
click at [992, 348] on div "1" at bounding box center [1000, 344] width 23 height 23
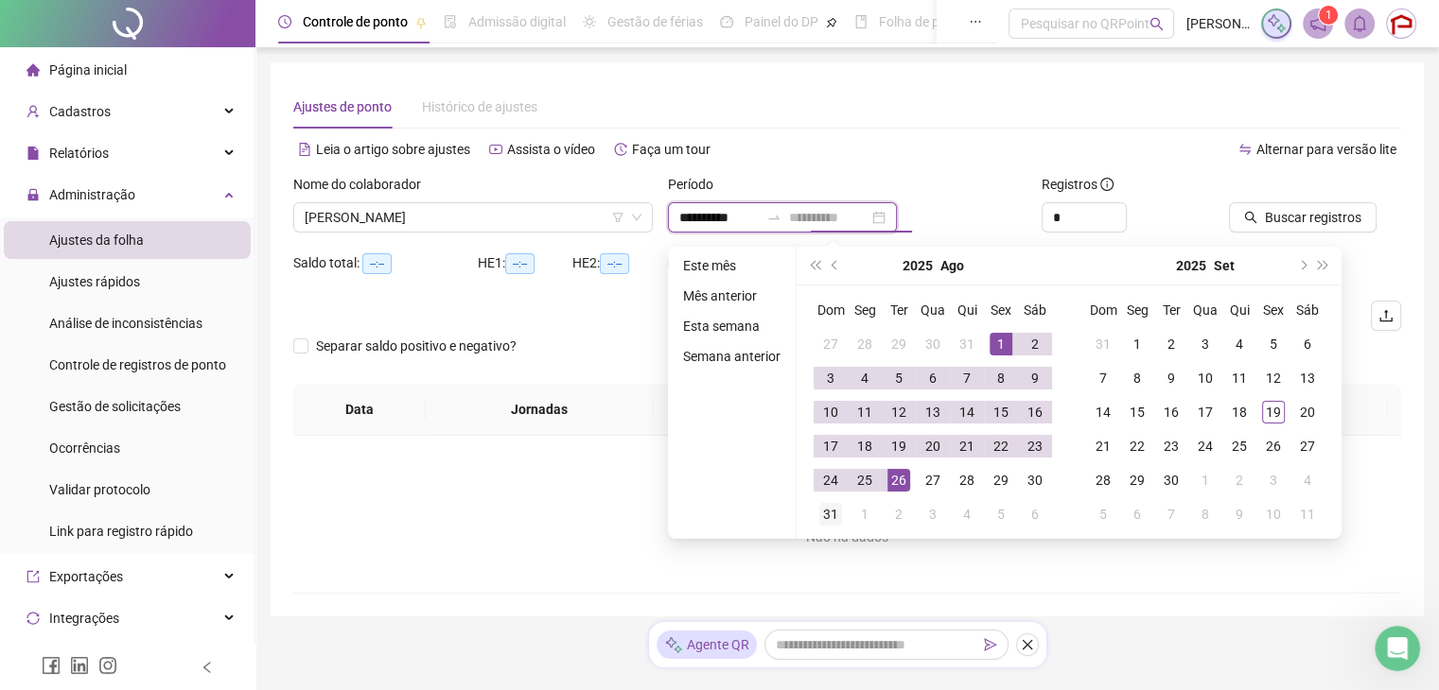
type input "**********"
click at [836, 512] on div "31" at bounding box center [830, 514] width 23 height 23
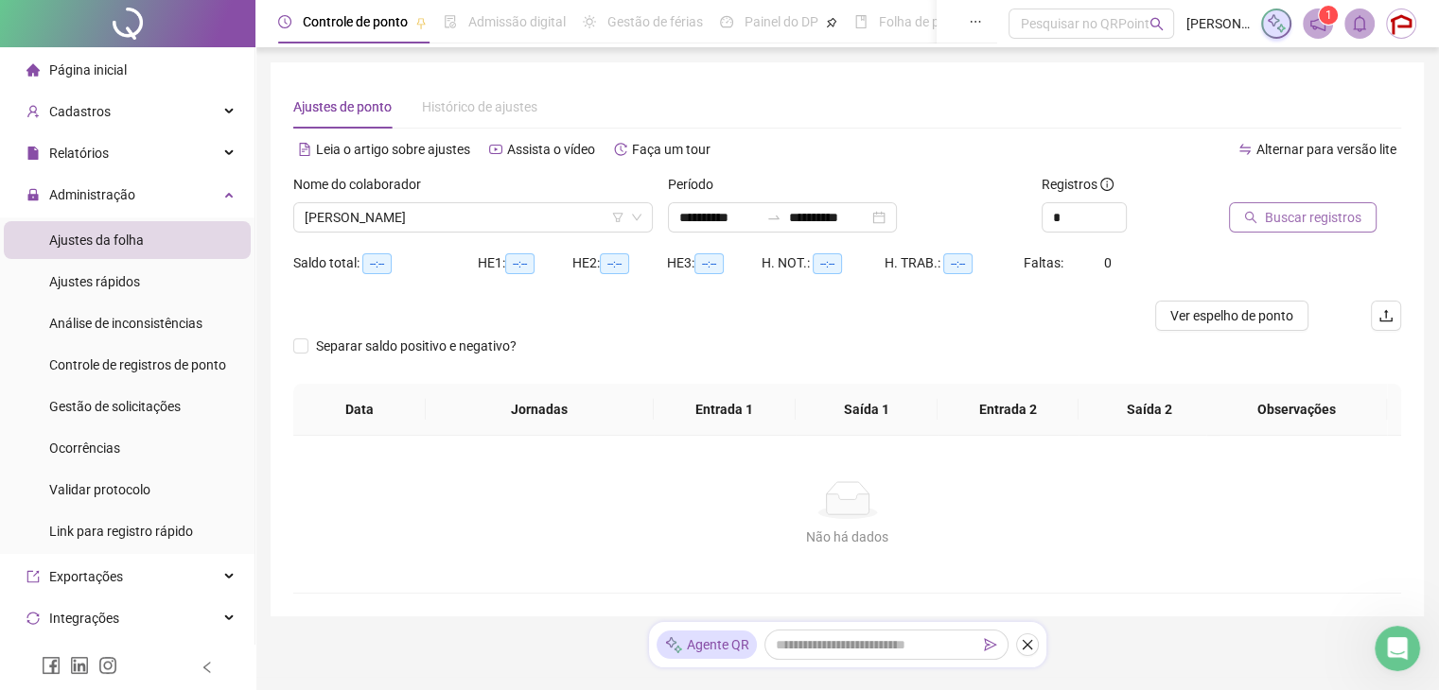
click at [1275, 214] on span "Buscar registros" at bounding box center [1313, 217] width 96 height 21
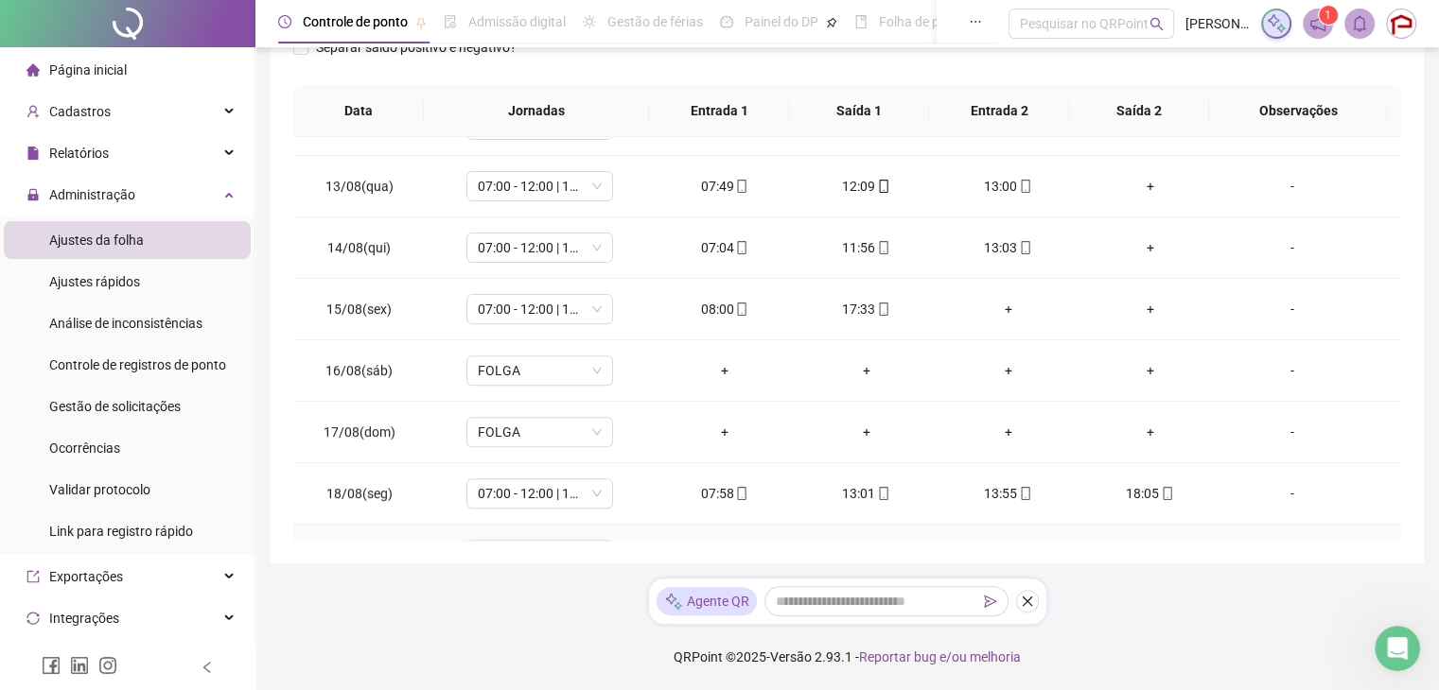
scroll to position [662, 0]
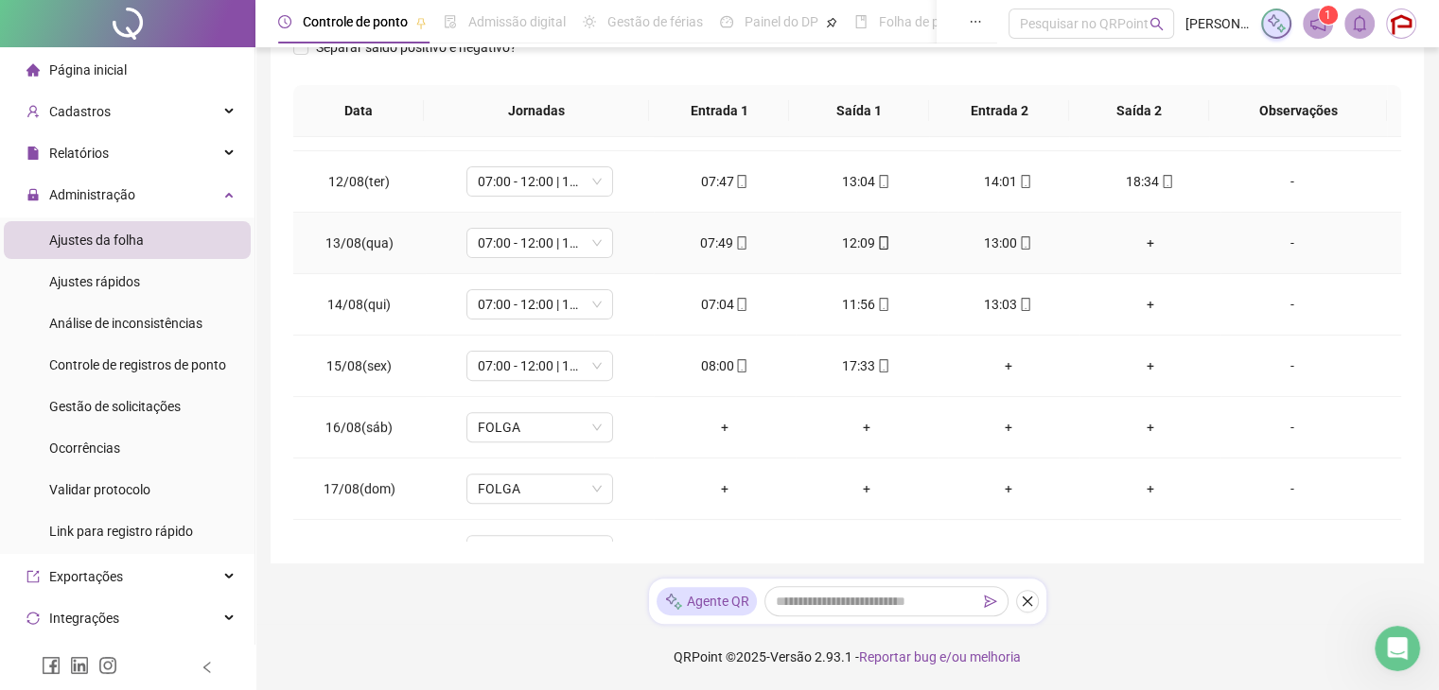
click at [1135, 243] on div "+" at bounding box center [1150, 243] width 112 height 21
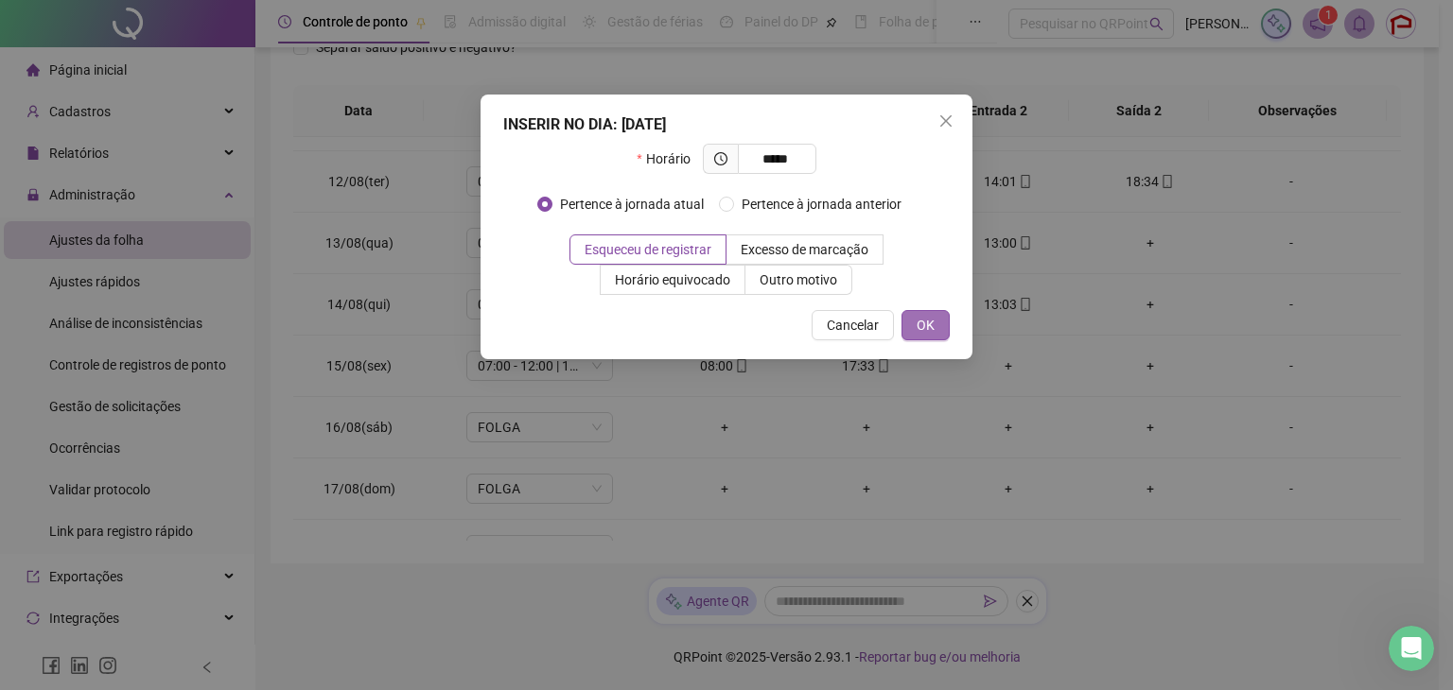
type input "*****"
click at [936, 331] on button "OK" at bounding box center [925, 325] width 48 height 30
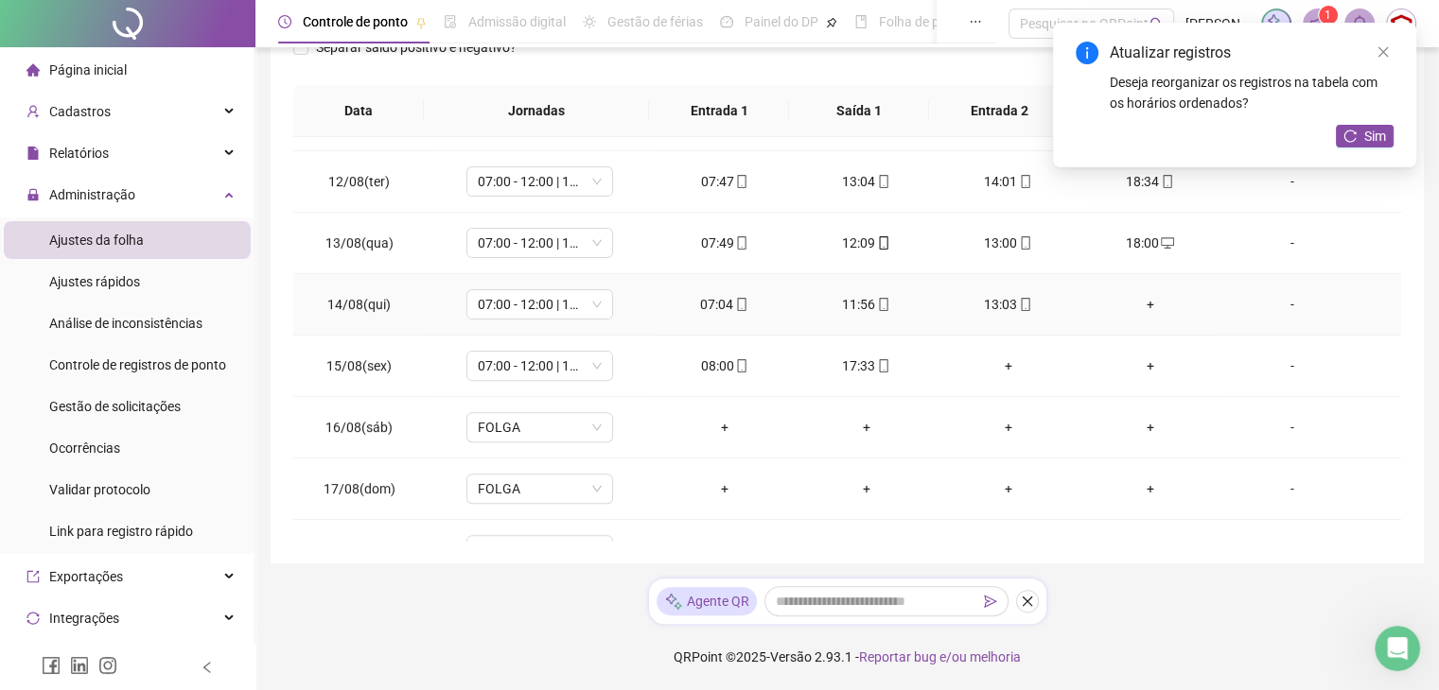
click at [1134, 300] on div "+" at bounding box center [1150, 304] width 112 height 21
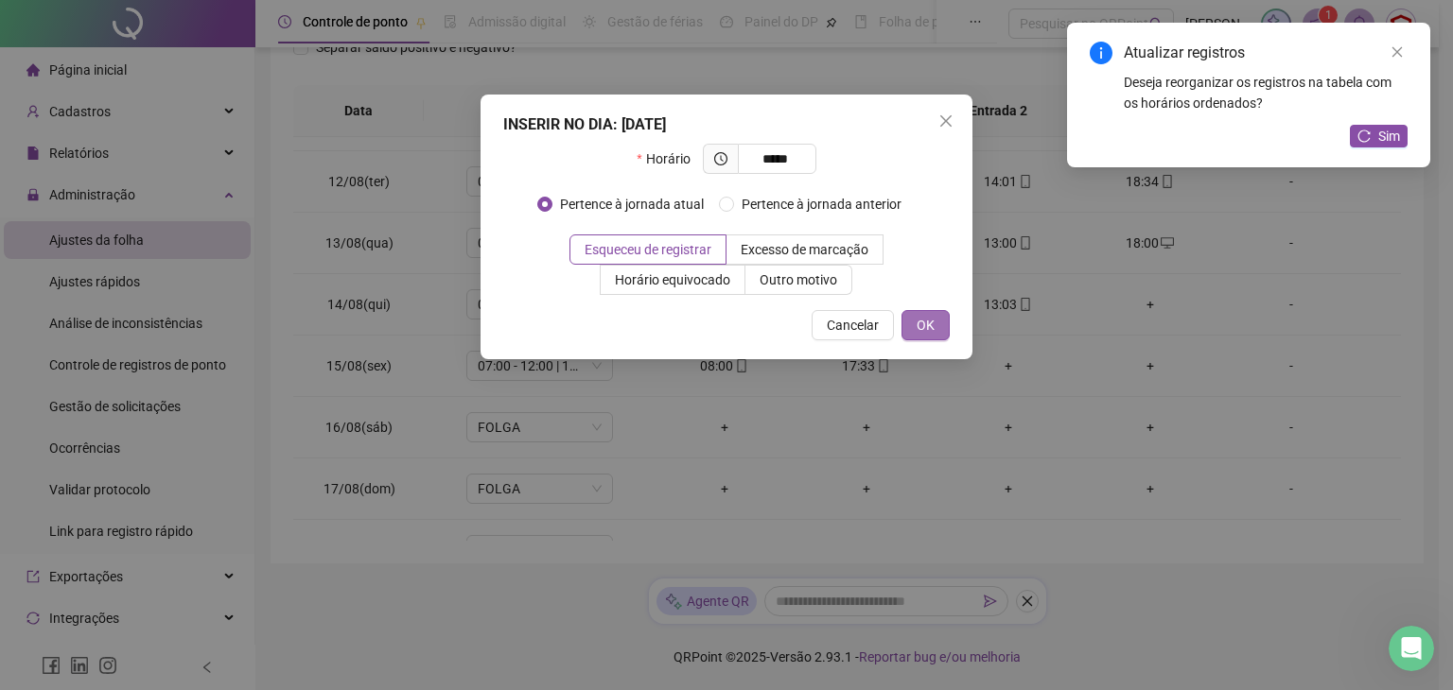
type input "*****"
click at [912, 332] on button "OK" at bounding box center [925, 325] width 48 height 30
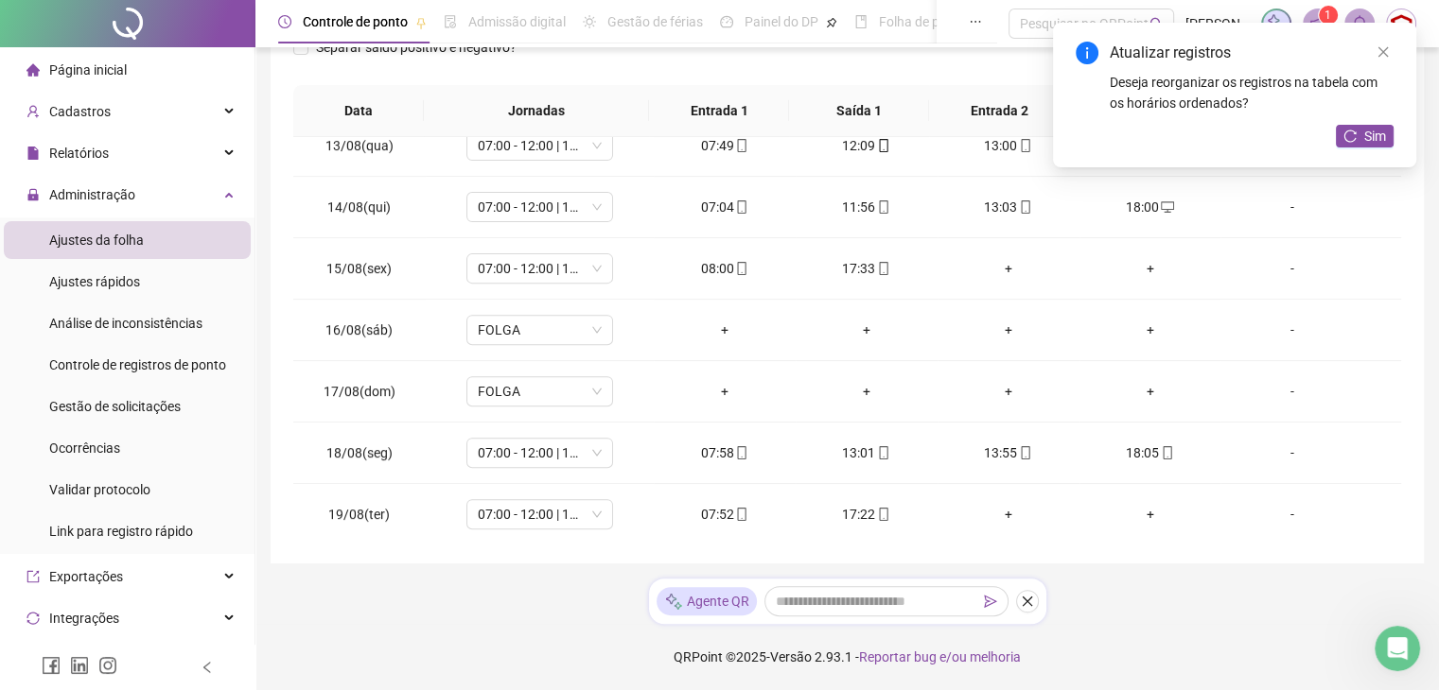
scroll to position [739, 0]
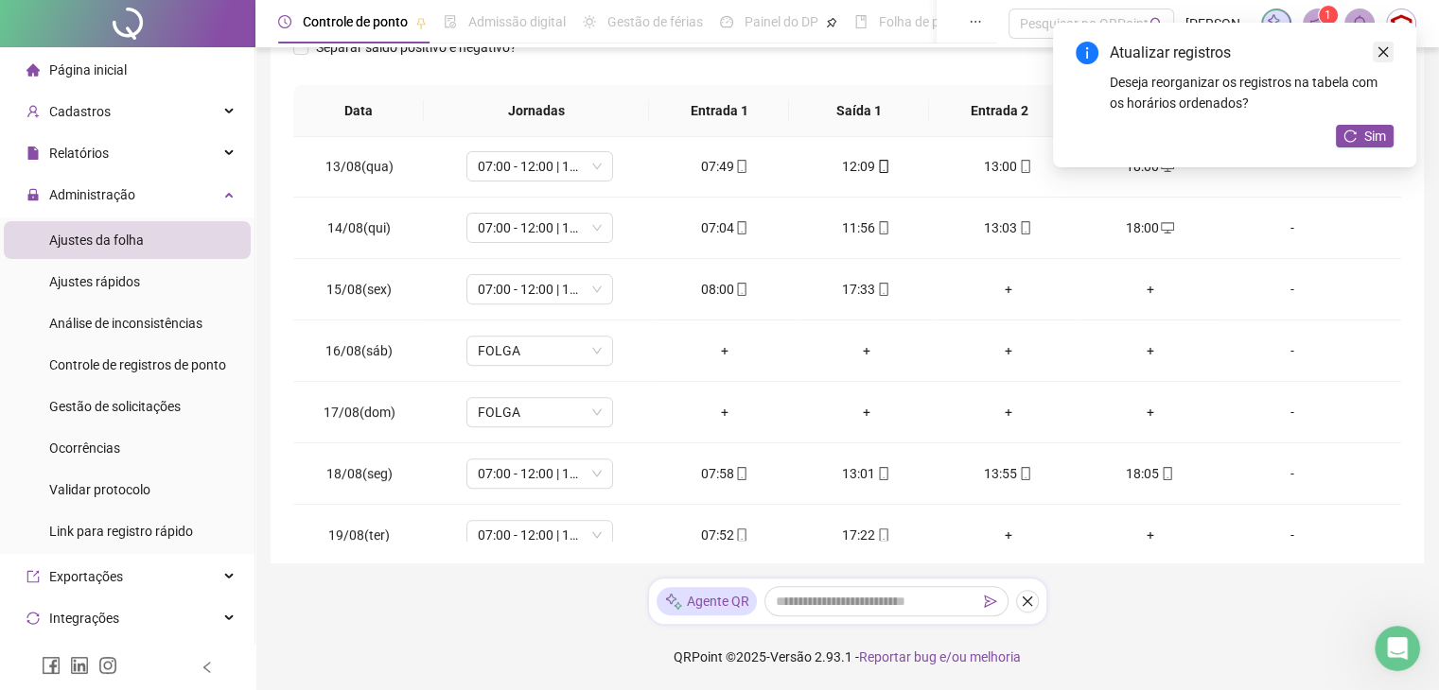
click at [1384, 49] on icon "close" at bounding box center [1382, 51] width 13 height 13
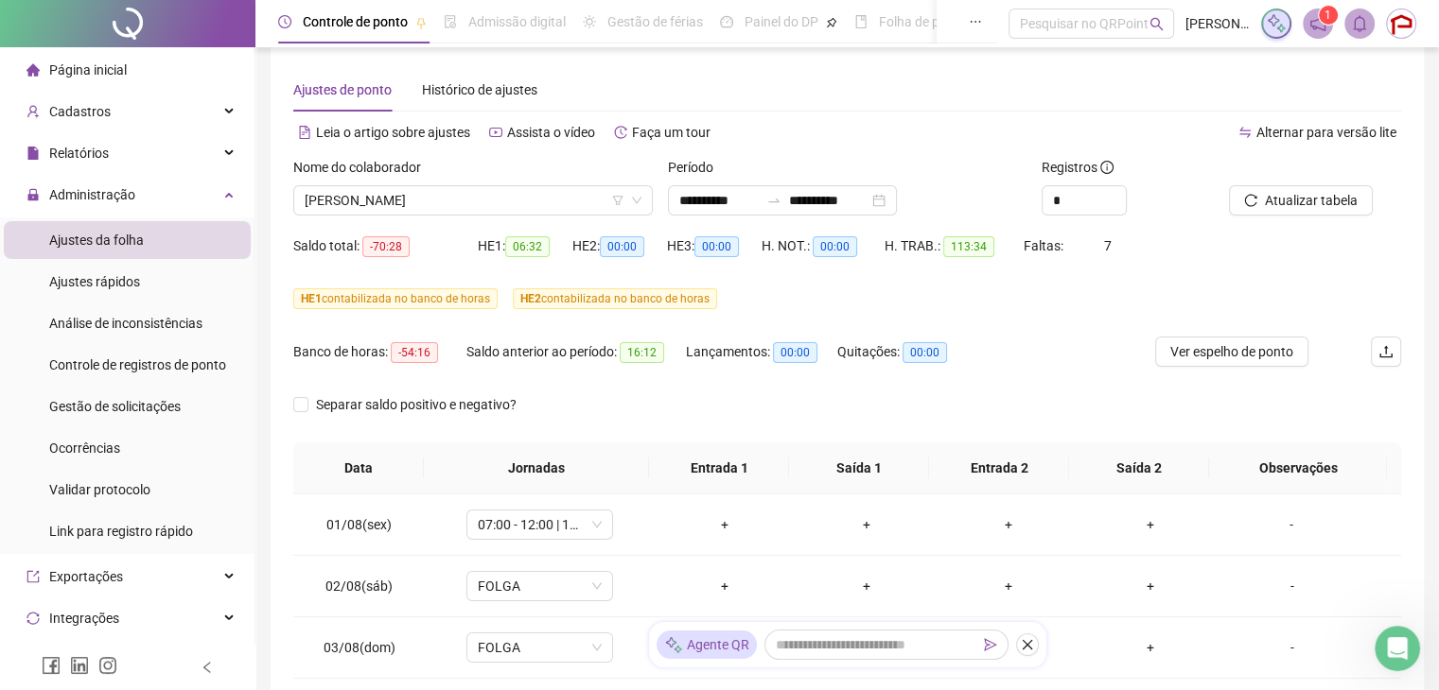
scroll to position [0, 0]
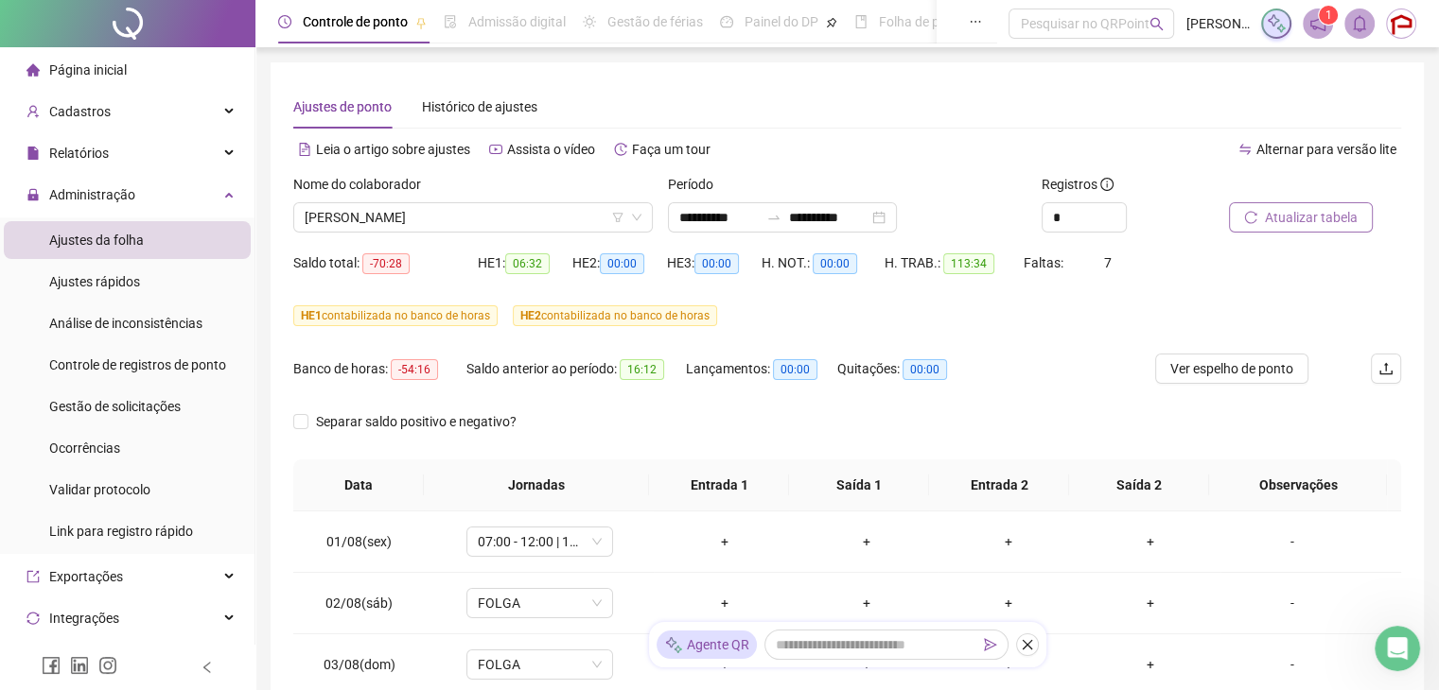
click at [1256, 220] on icon "reload" at bounding box center [1250, 217] width 13 height 13
click at [478, 216] on span "ALEXANDRE VINICIUS SANTOS DA SILVA" at bounding box center [473, 217] width 337 height 28
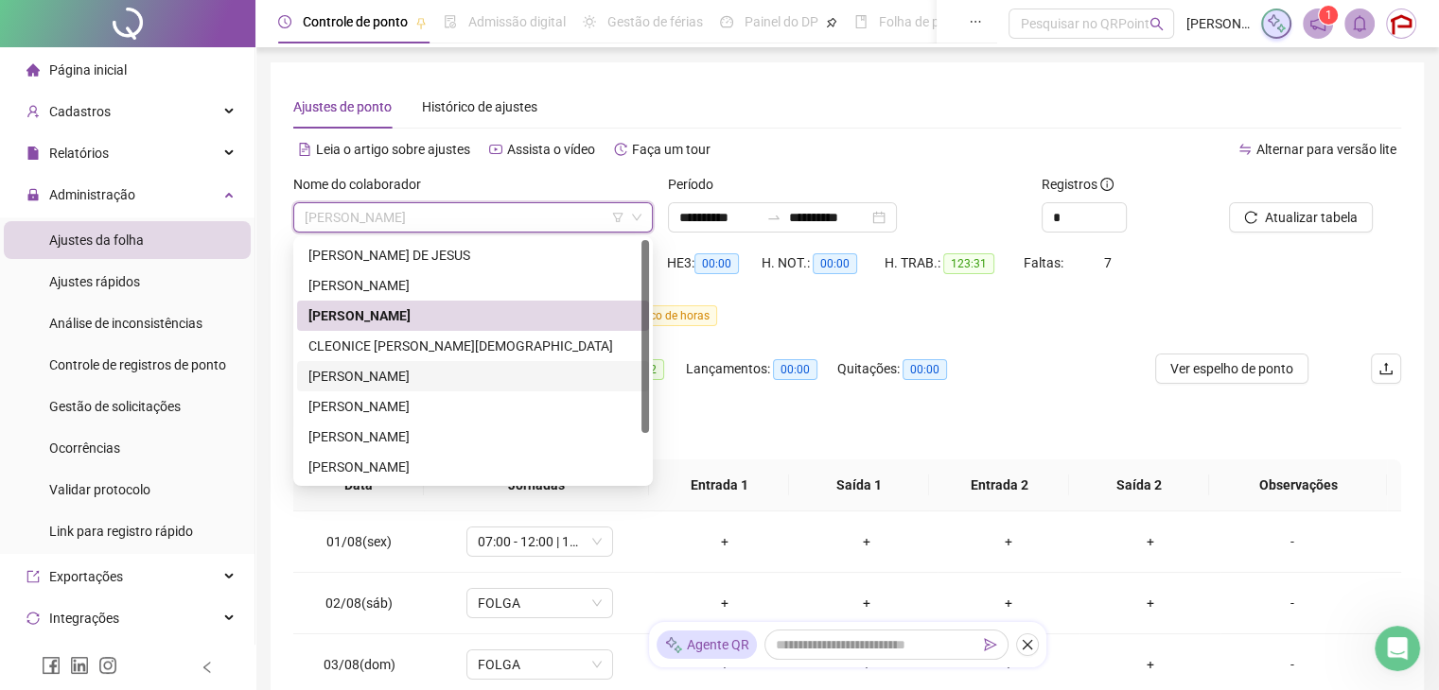
click at [463, 379] on div "EDSON DA SILVA DE CARVALHO" at bounding box center [472, 376] width 329 height 21
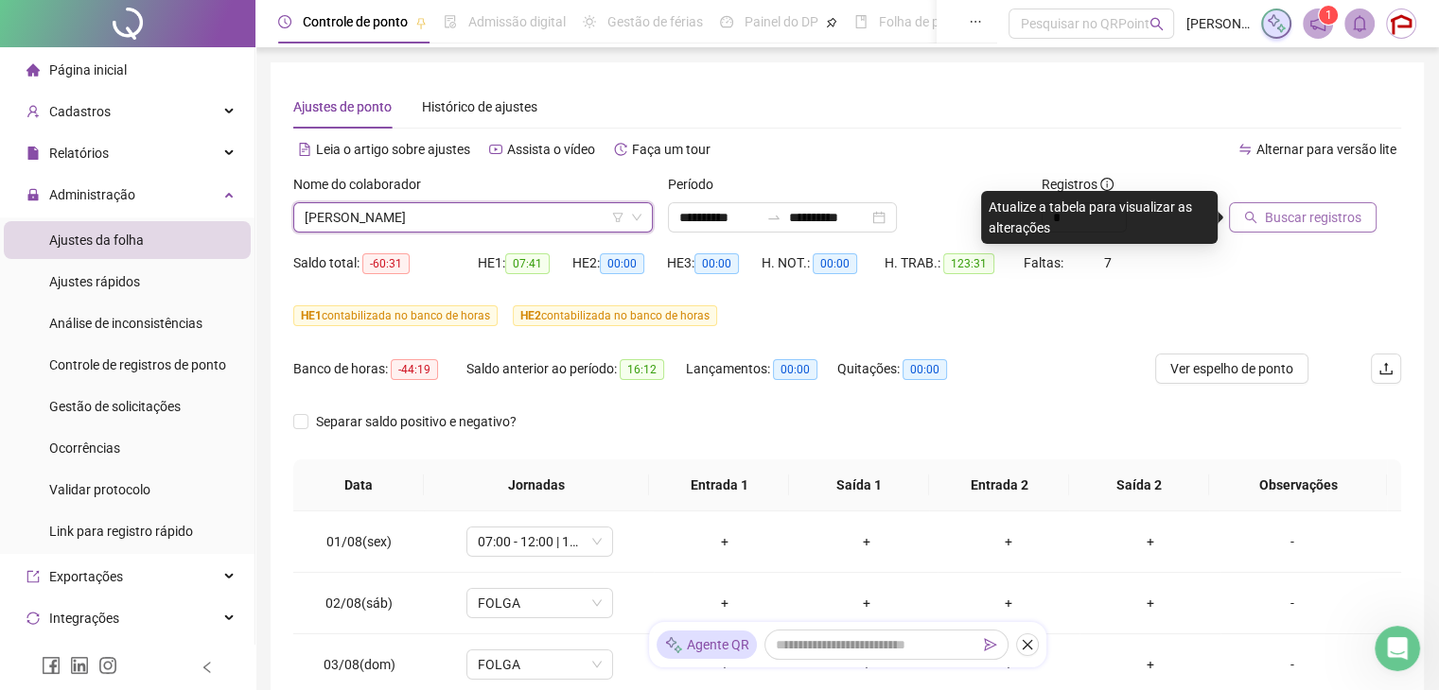
click at [1343, 222] on span "Buscar registros" at bounding box center [1313, 217] width 96 height 21
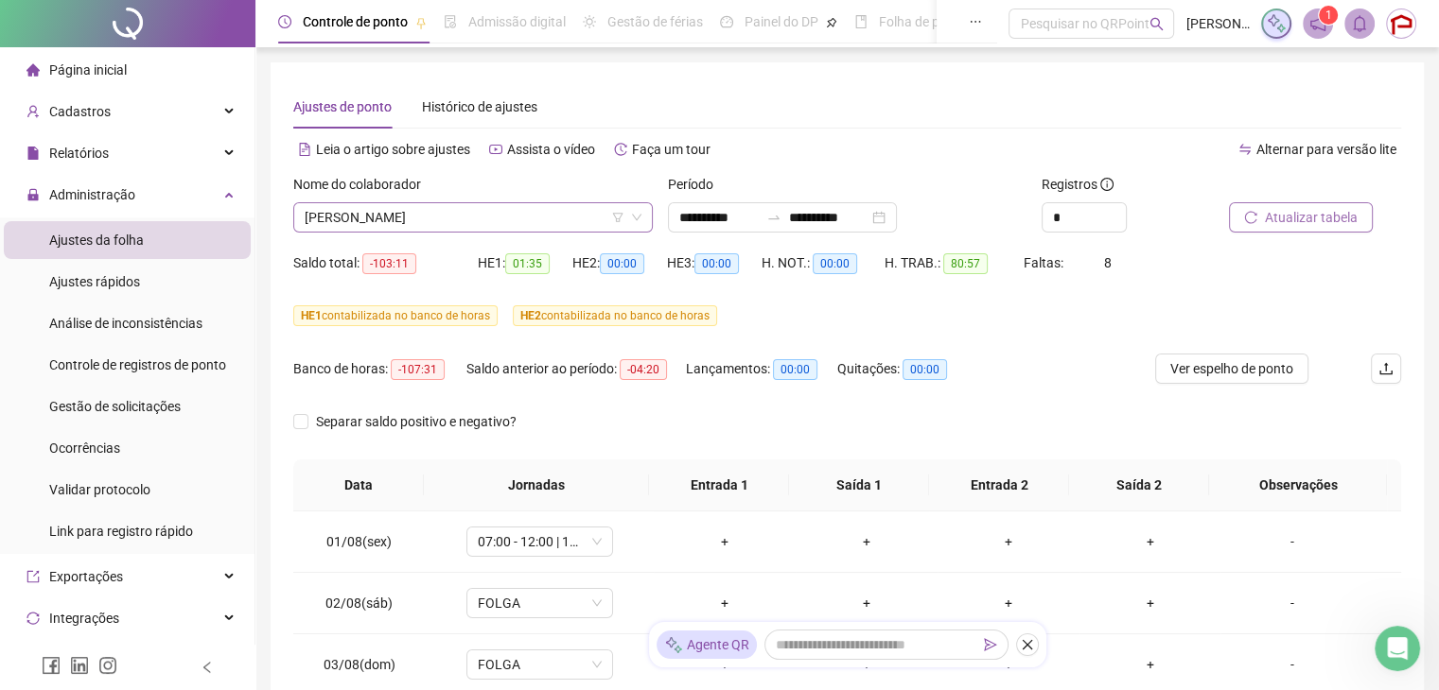
click at [477, 216] on span "EDSON DA SILVA DE CARVALHO" at bounding box center [473, 217] width 337 height 28
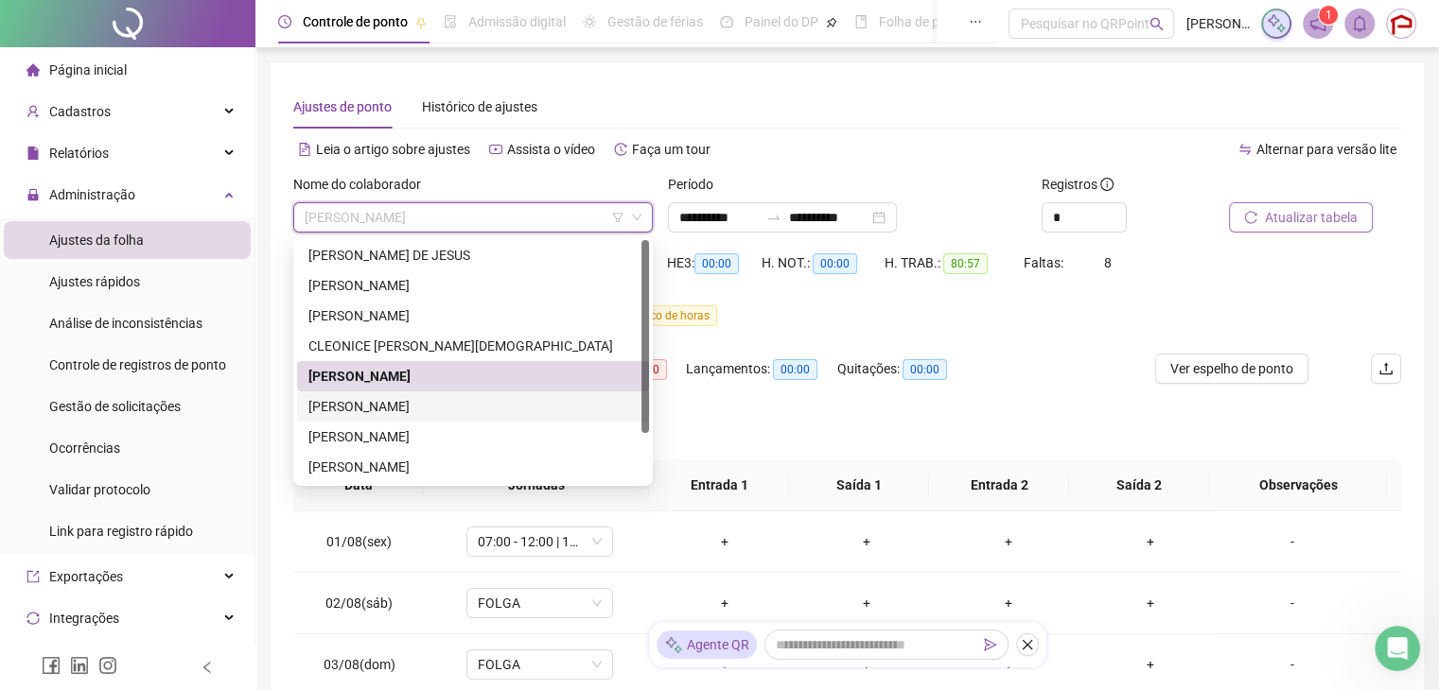
click at [448, 404] on div "EDSON JOÃO DOS SANTOS" at bounding box center [472, 406] width 329 height 21
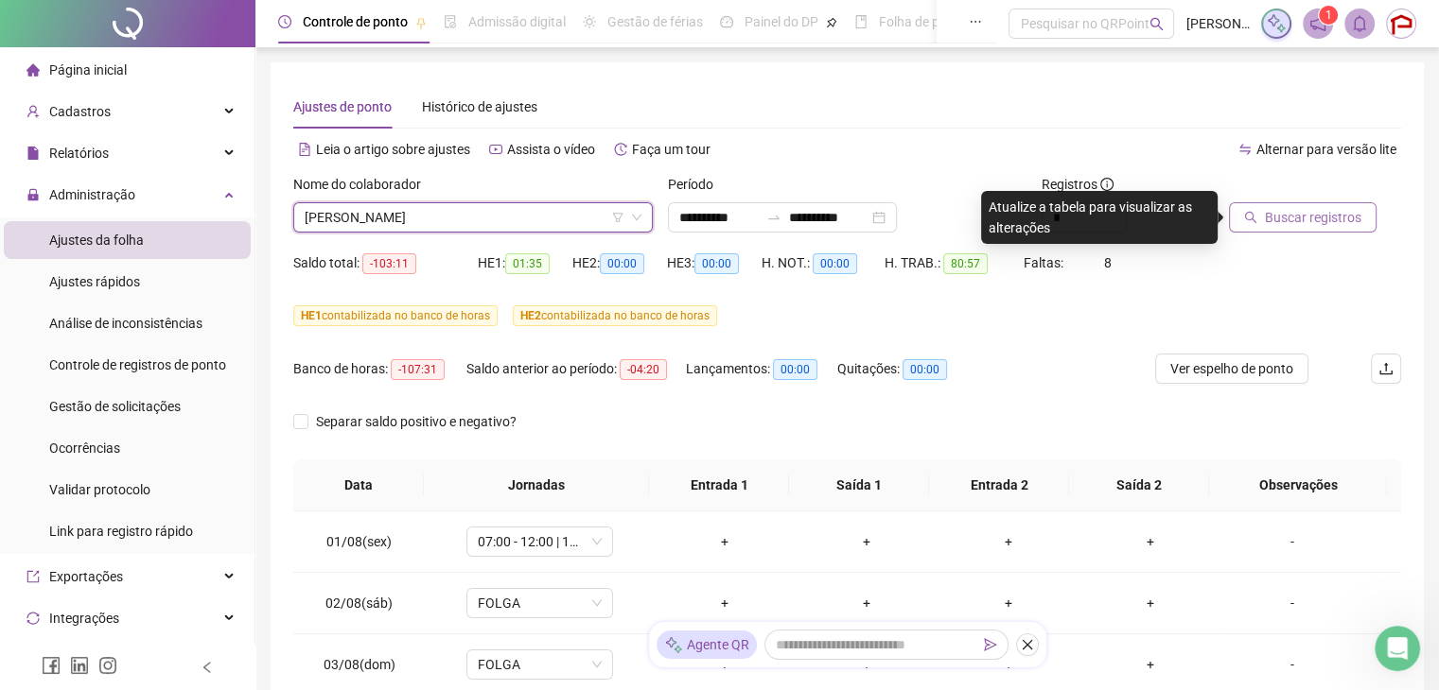
click at [1270, 215] on span "Buscar registros" at bounding box center [1313, 217] width 96 height 21
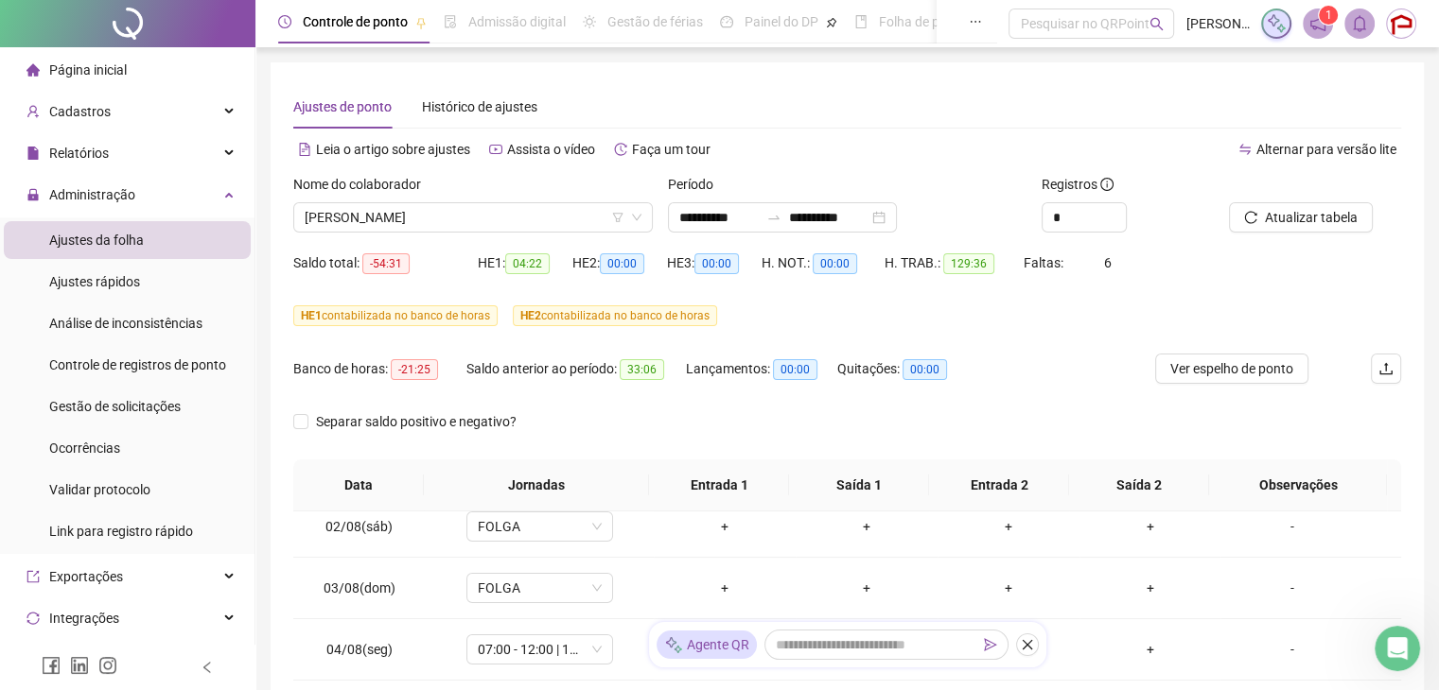
click at [87, 73] on span "Página inicial" at bounding box center [88, 69] width 78 height 15
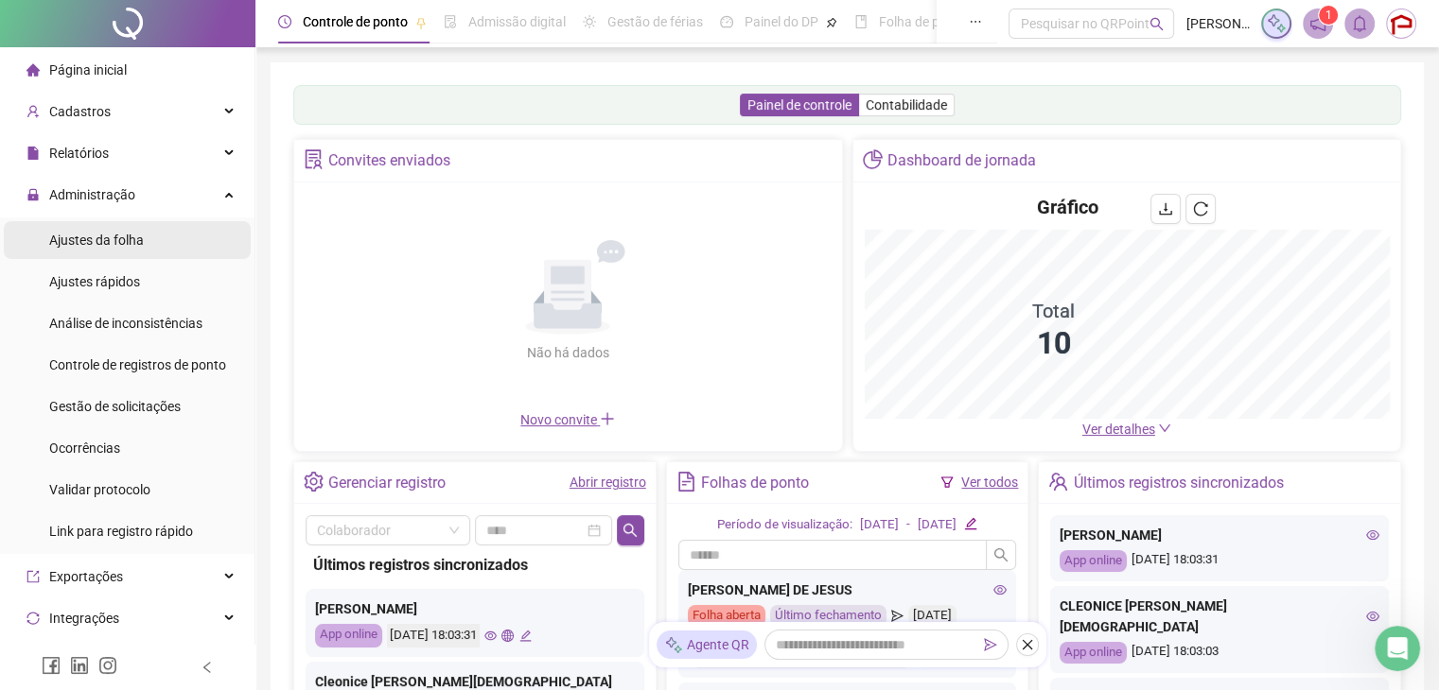
click at [120, 238] on span "Ajustes da folha" at bounding box center [96, 240] width 95 height 15
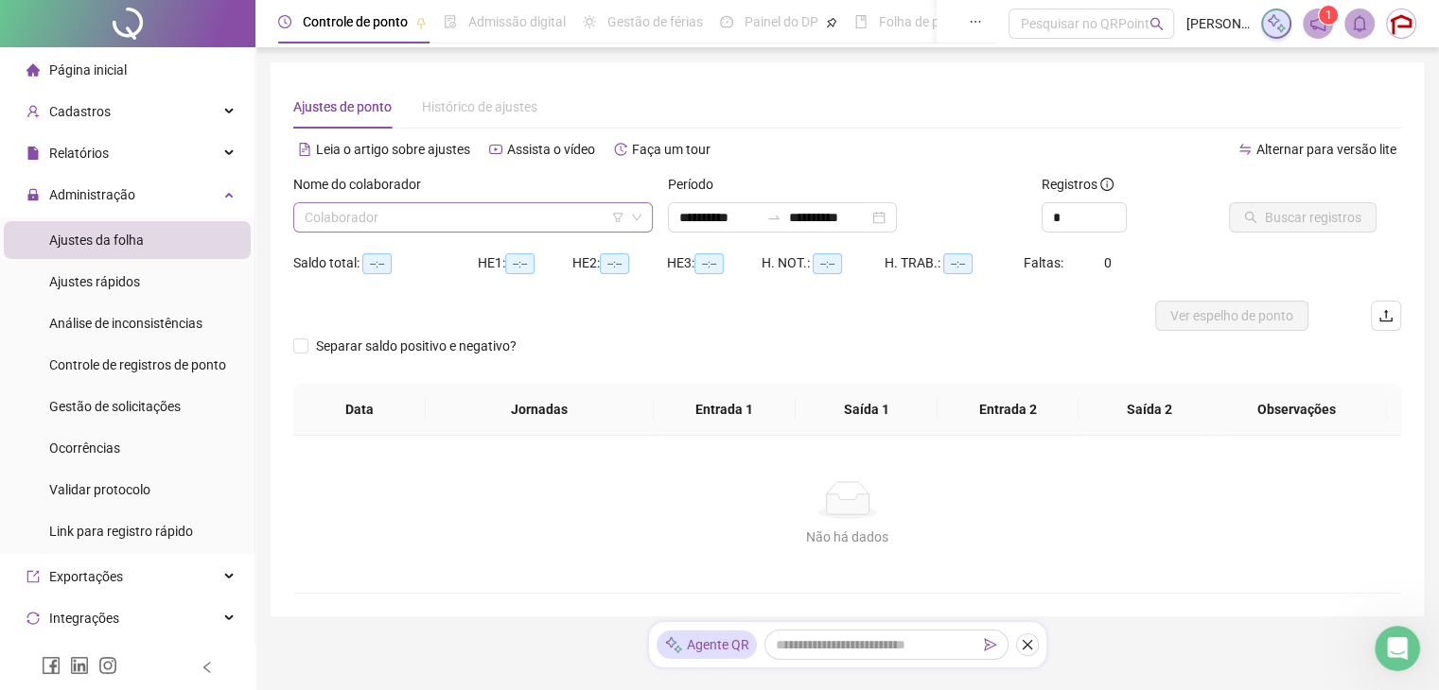
type input "**********"
click at [471, 219] on input "search" at bounding box center [465, 217] width 320 height 28
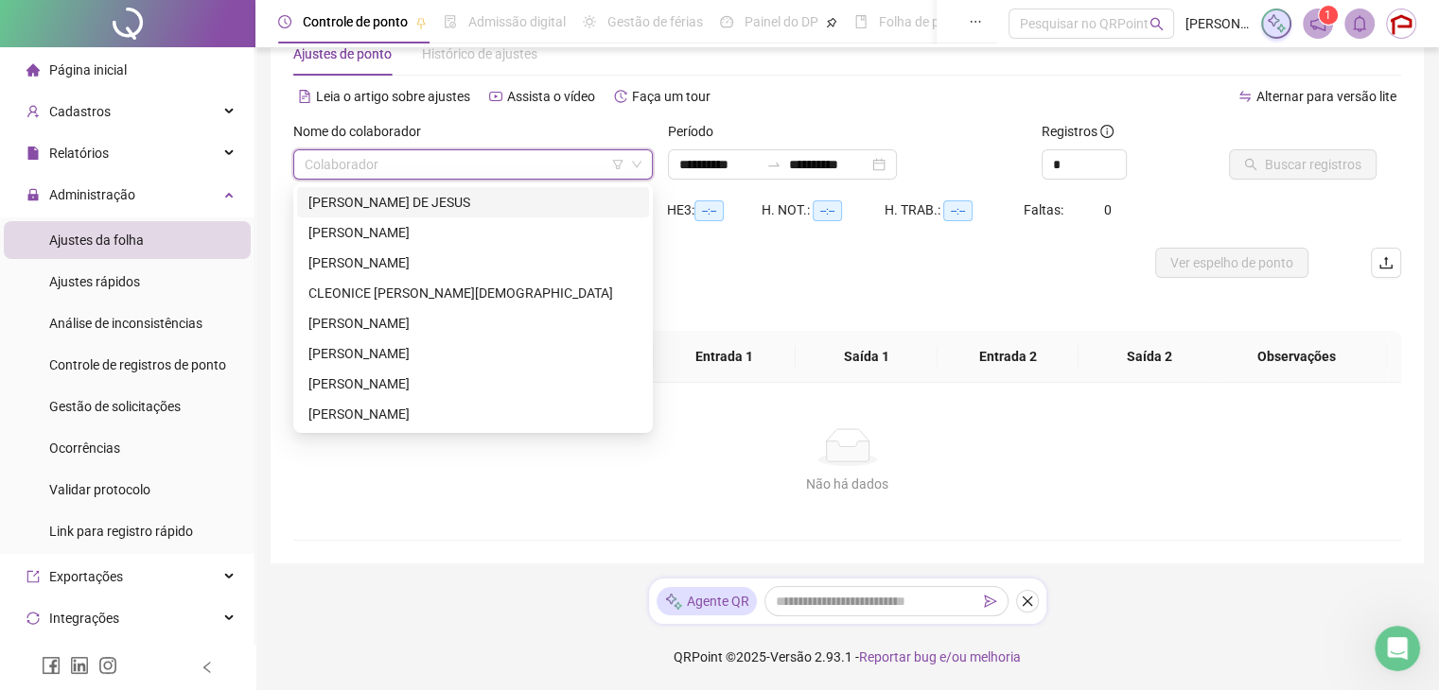
click at [451, 198] on div "AILTON MOREIRA DE JESUS" at bounding box center [472, 202] width 329 height 21
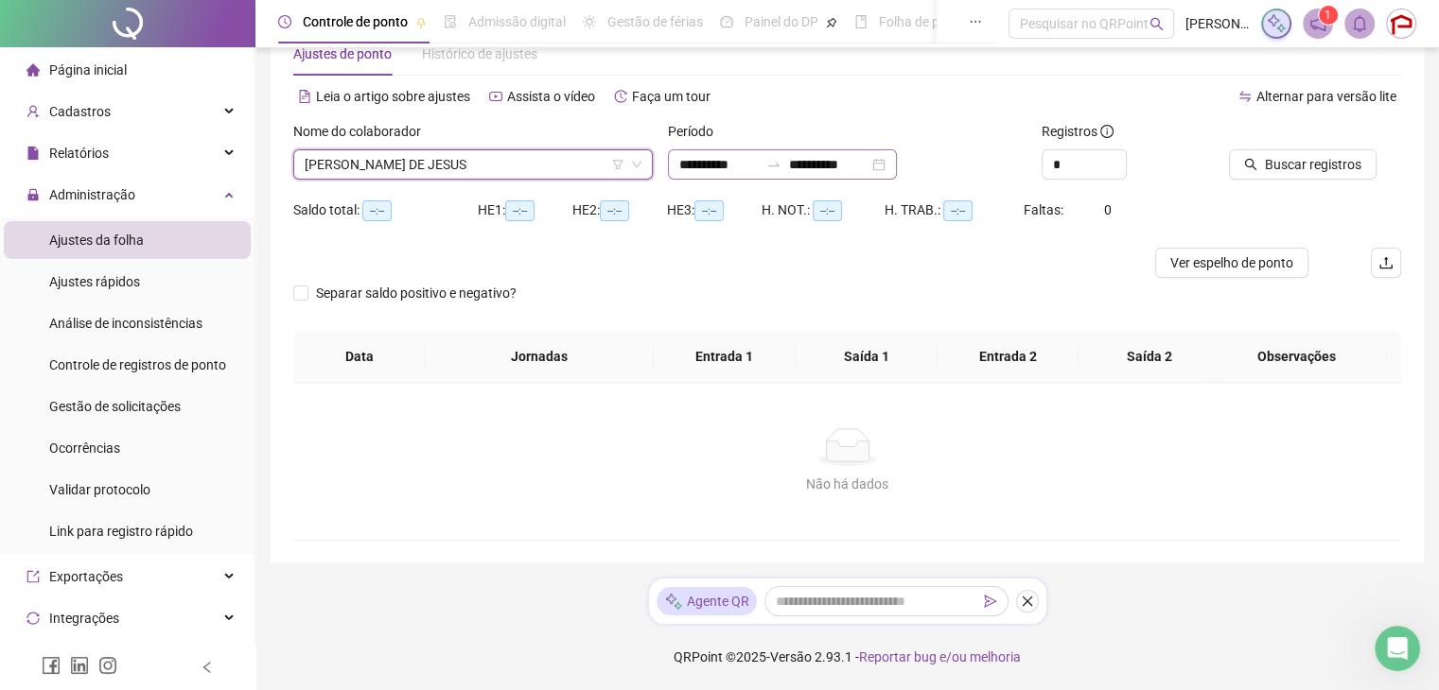
click at [836, 174] on div "**********" at bounding box center [782, 164] width 229 height 30
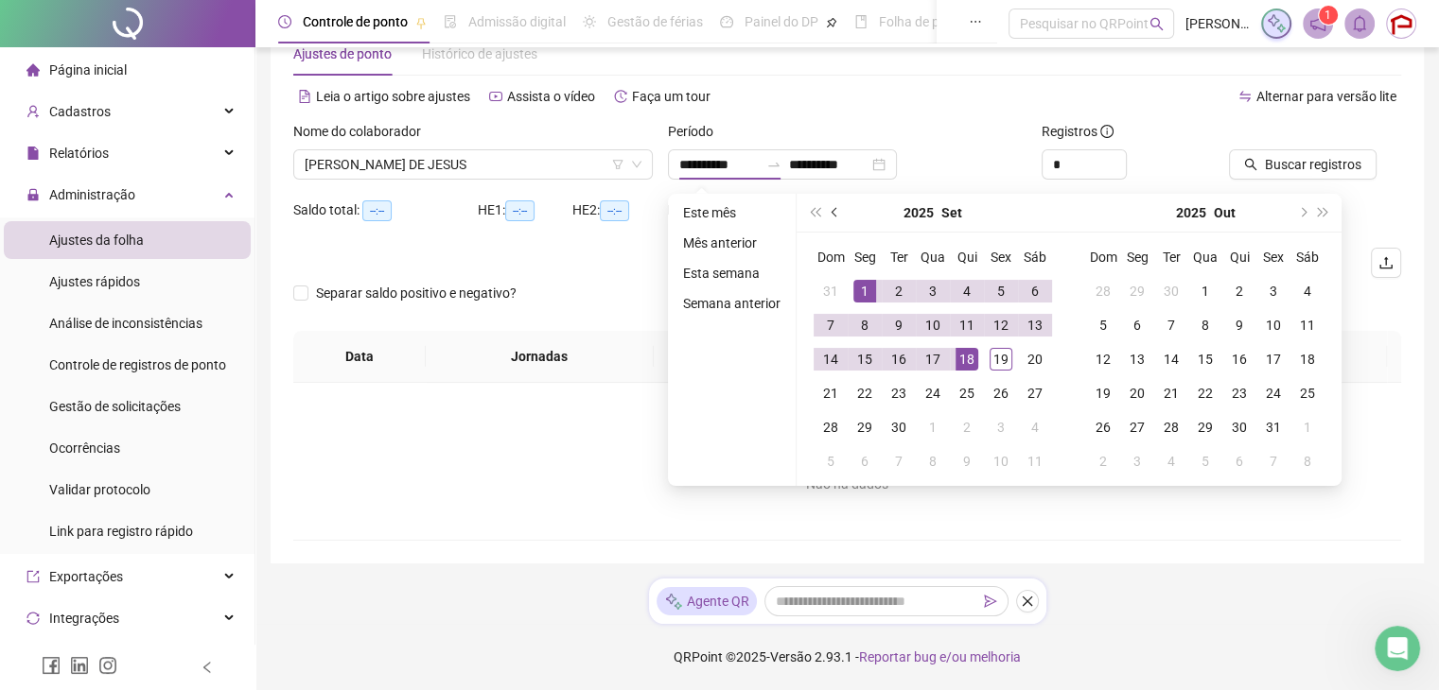
click at [832, 208] on span "prev-year" at bounding box center [835, 212] width 9 height 9
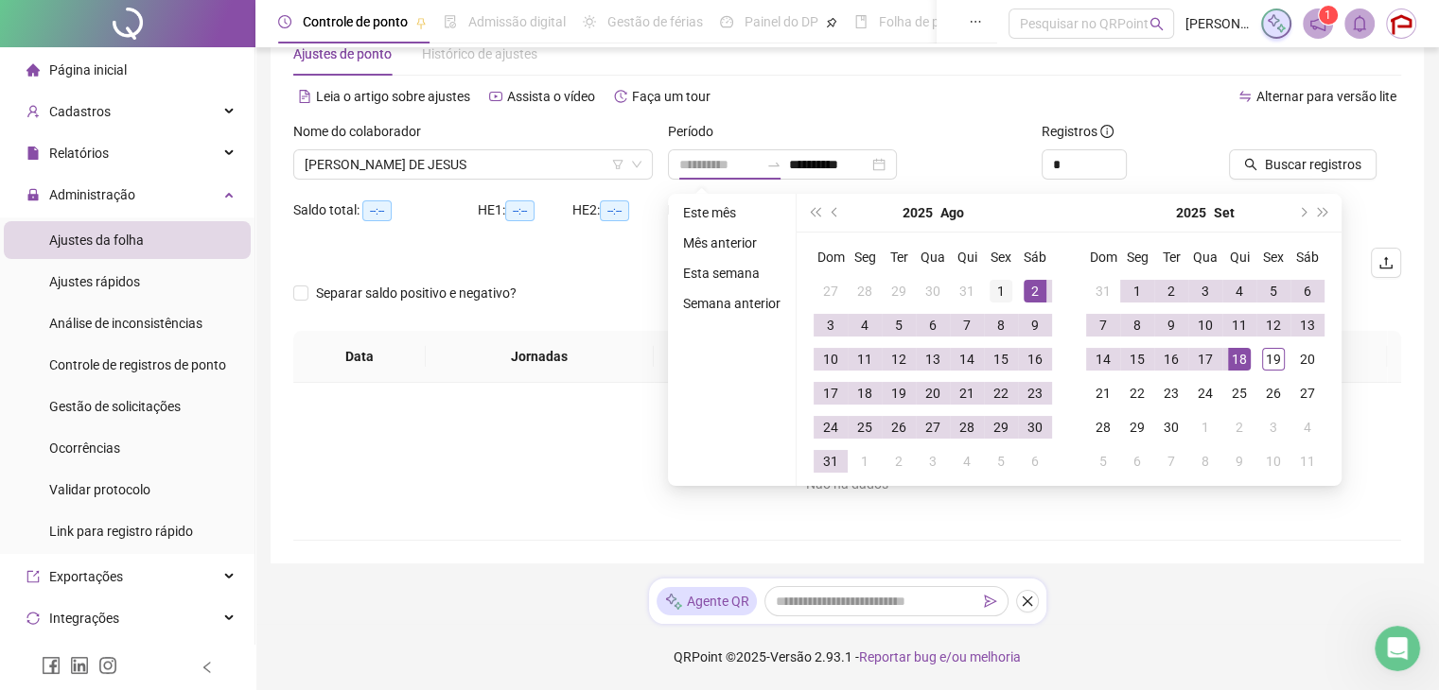
type input "**********"
click at [1007, 287] on div "1" at bounding box center [1000, 291] width 23 height 23
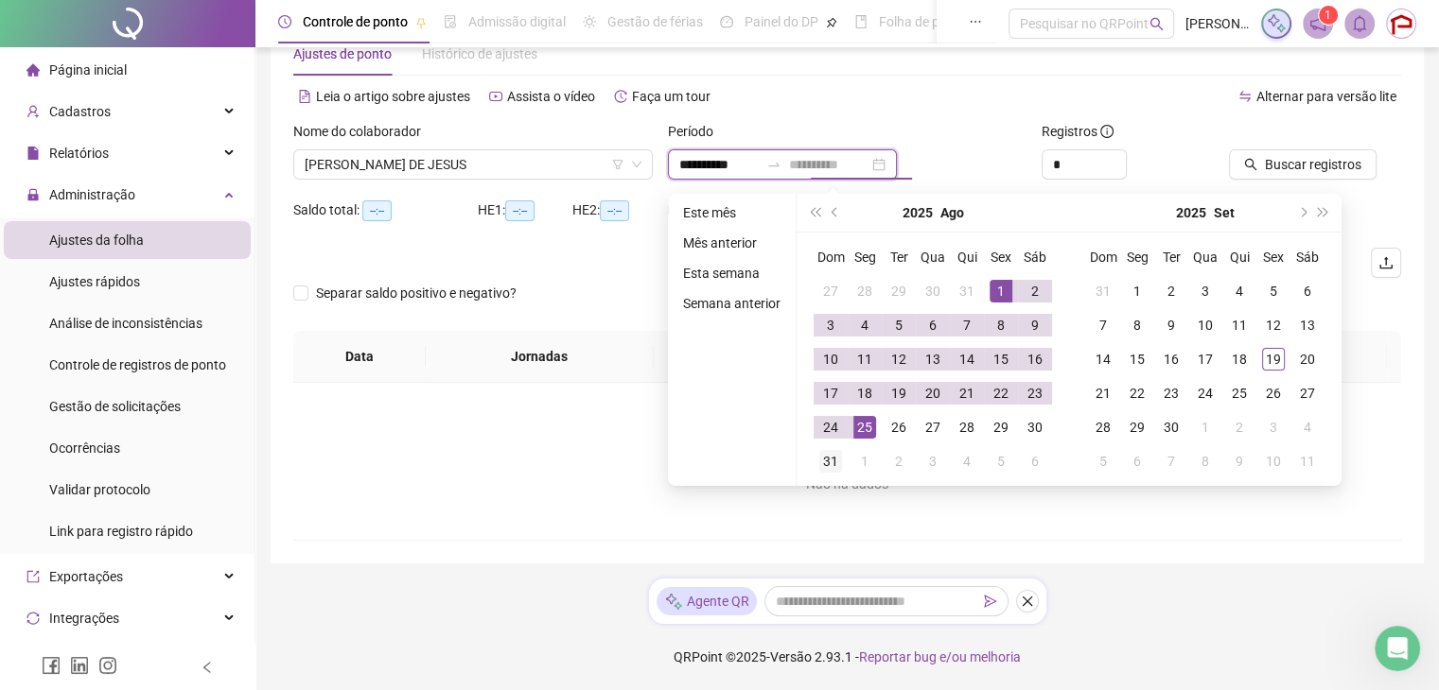
type input "**********"
drag, startPoint x: 830, startPoint y: 461, endPoint x: 838, endPoint y: 451, distance: 12.1
click at [829, 461] on div "31" at bounding box center [830, 461] width 23 height 23
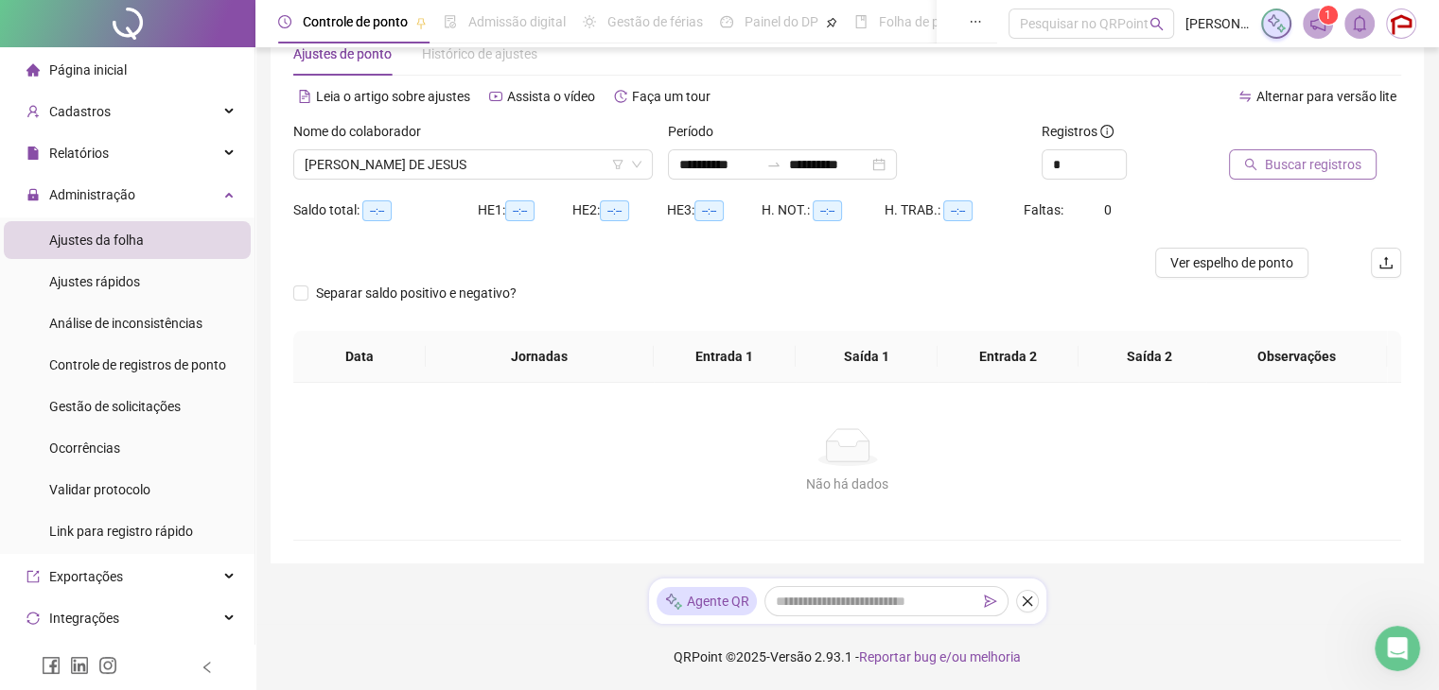
click at [1300, 168] on span "Buscar registros" at bounding box center [1313, 164] width 96 height 21
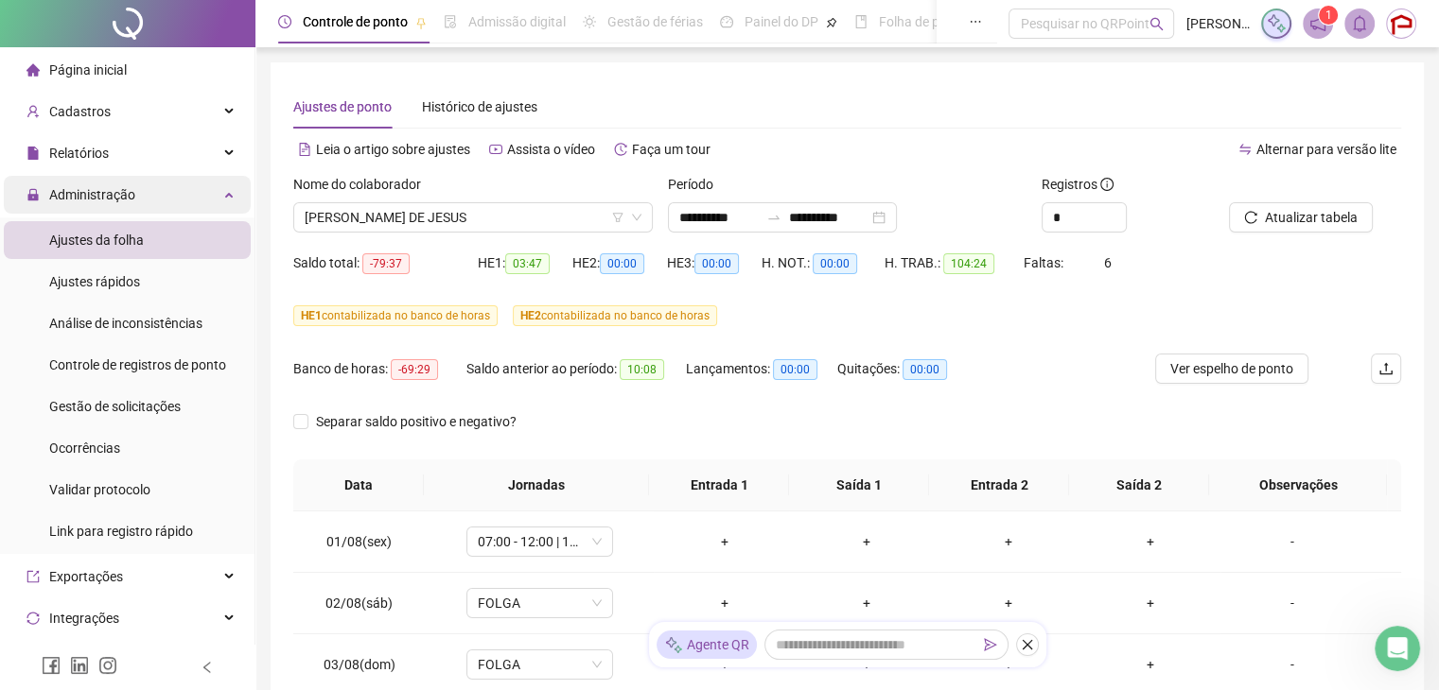
click at [99, 191] on span "Administração" at bounding box center [92, 194] width 86 height 15
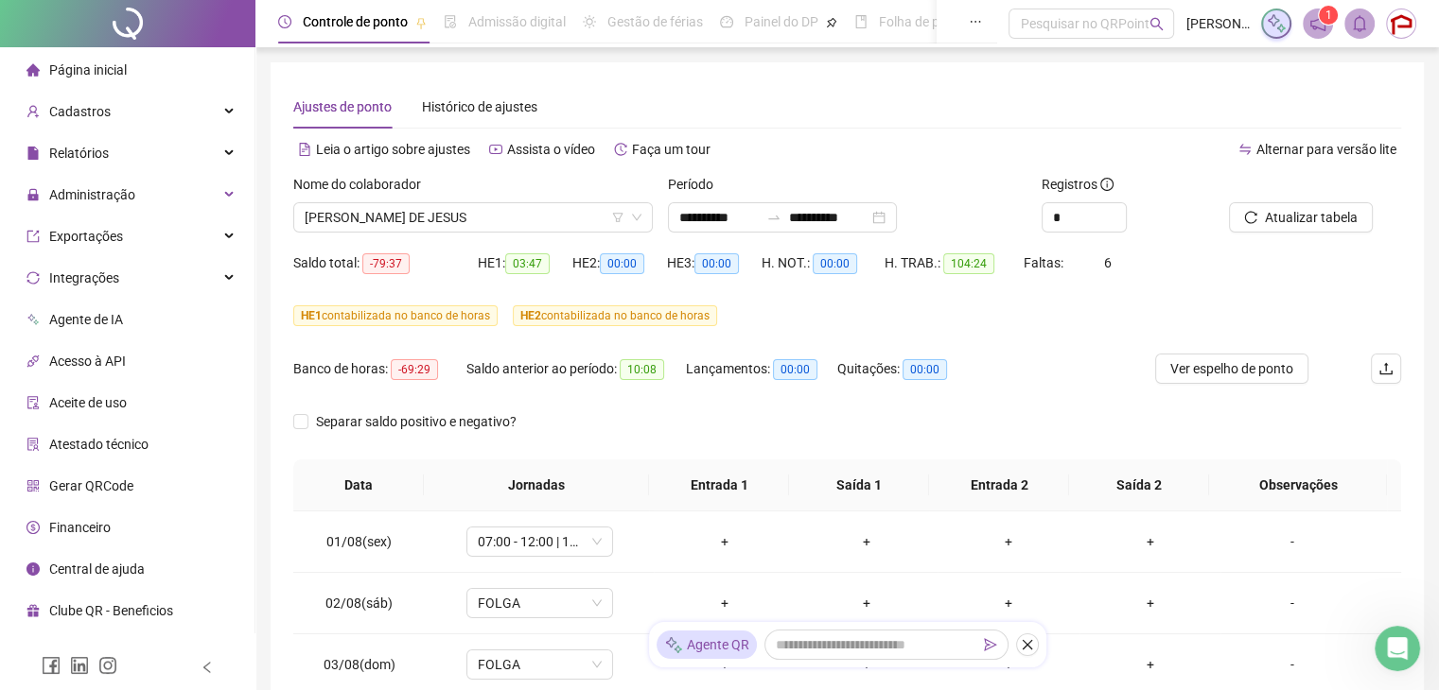
click at [121, 69] on span "Página inicial" at bounding box center [88, 69] width 78 height 15
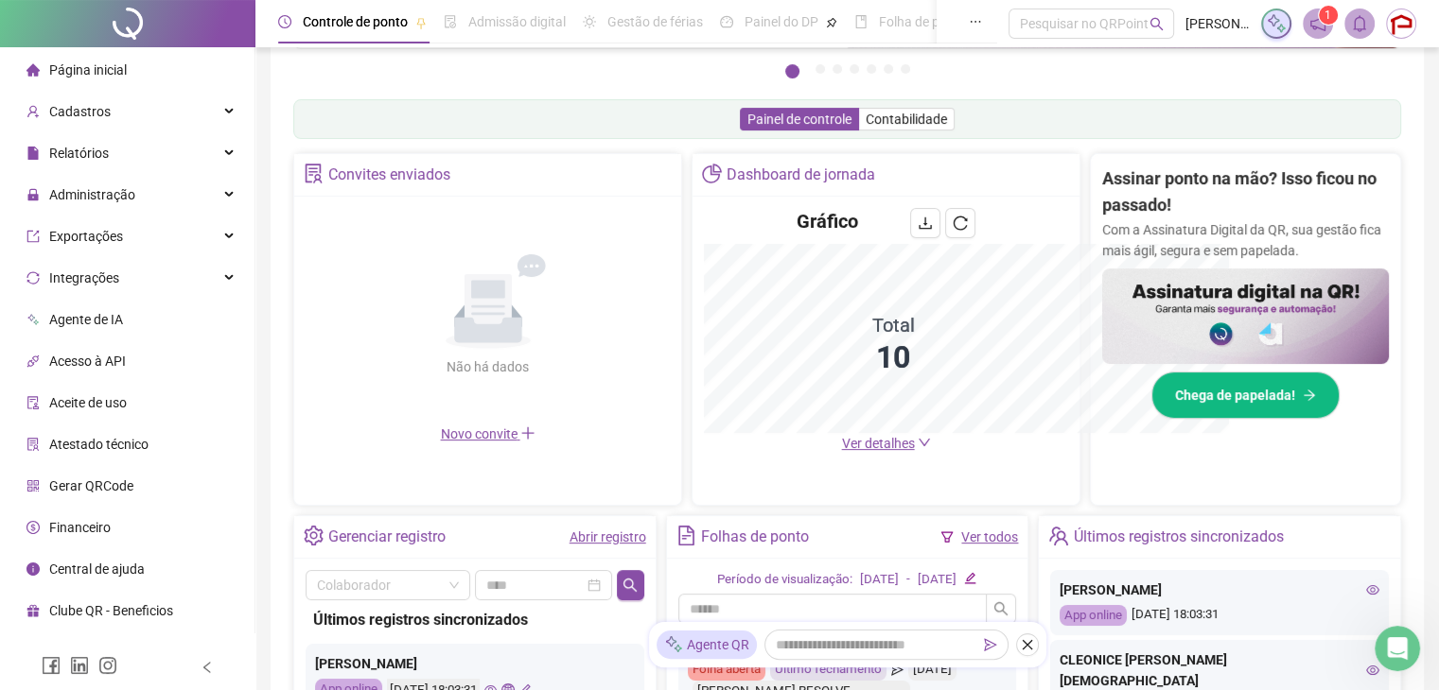
scroll to position [545, 0]
